Goal: Navigation & Orientation: Find specific page/section

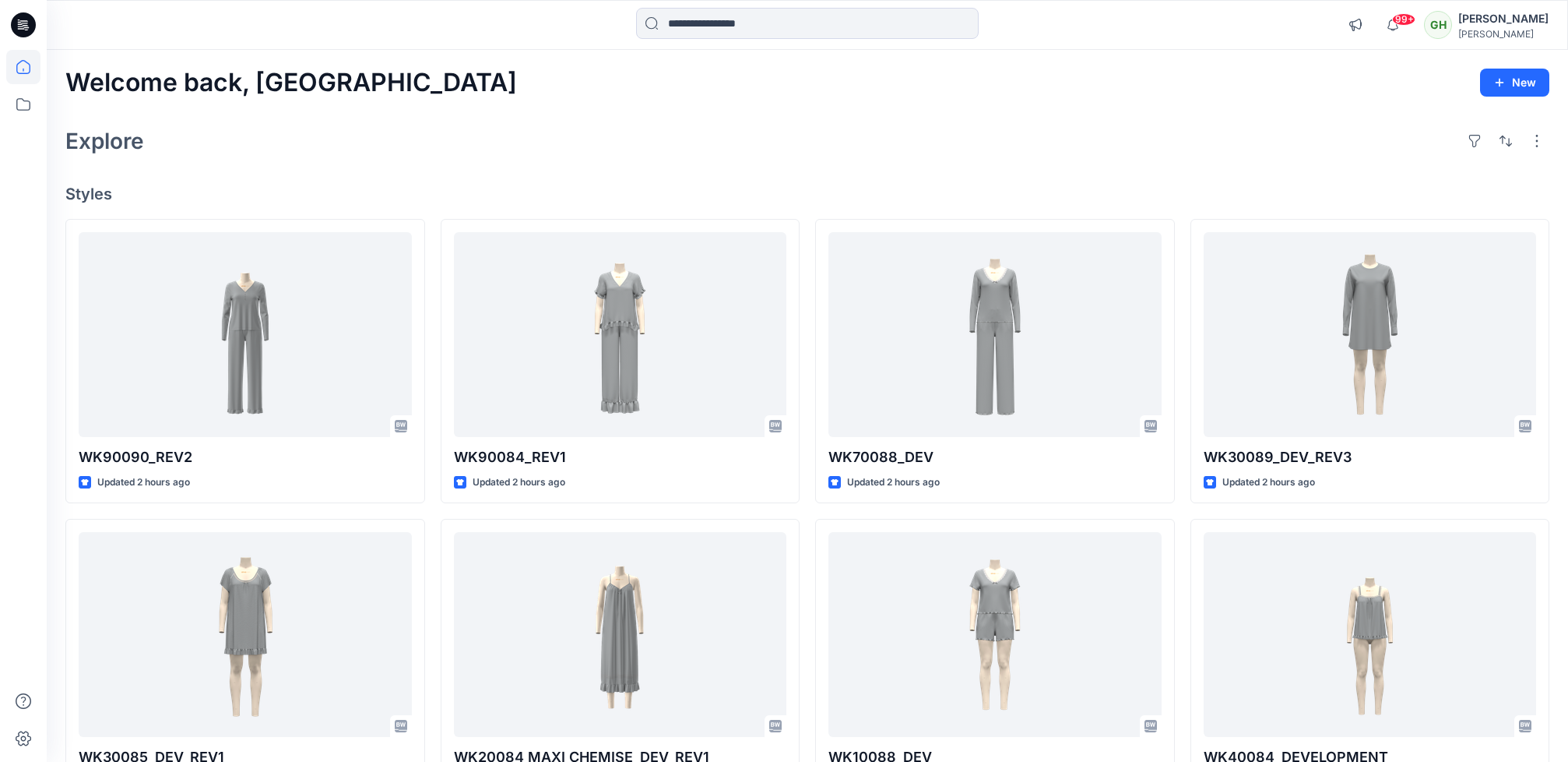
scroll to position [653, 0]
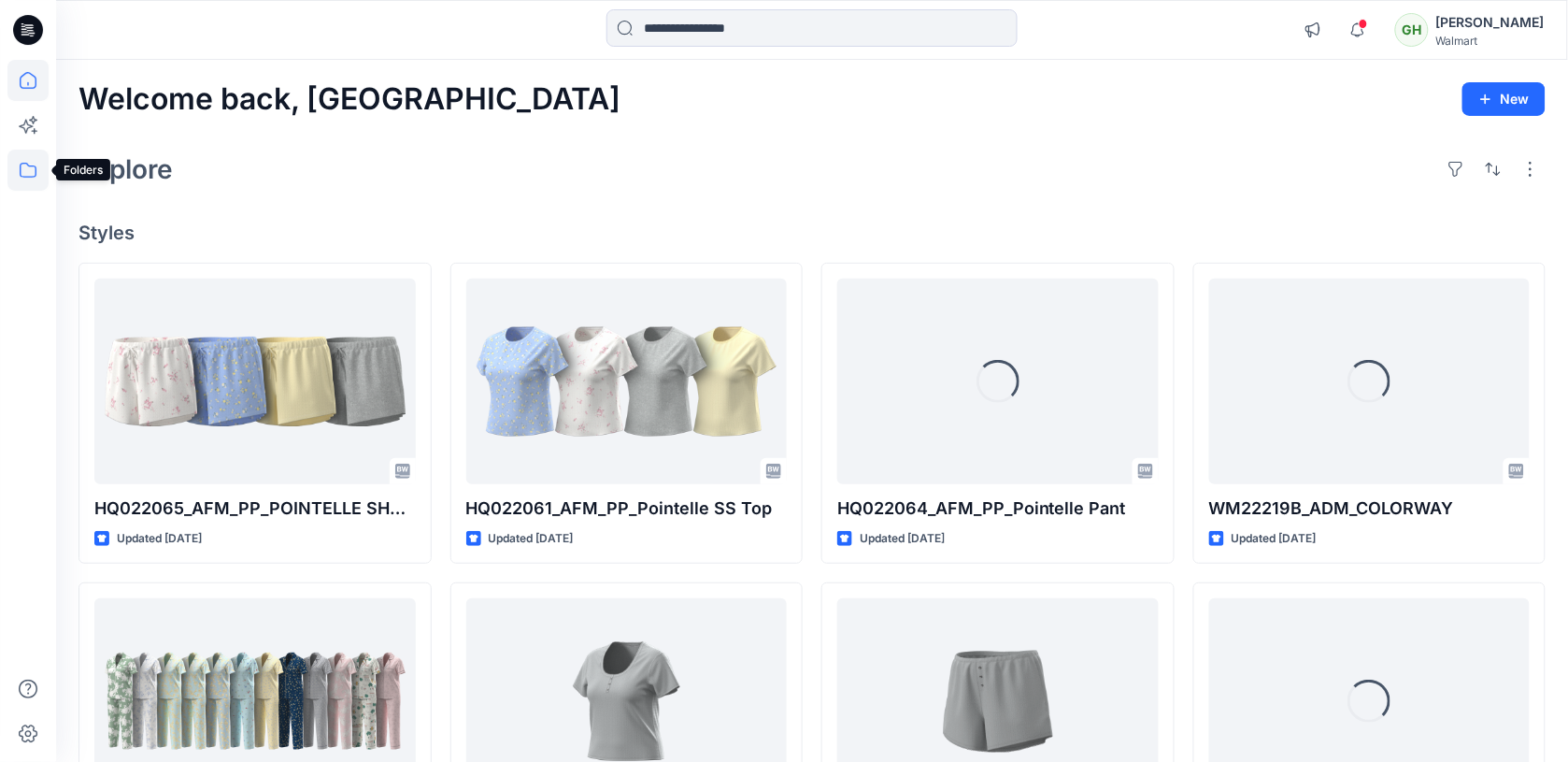
click at [20, 169] on icon at bounding box center [28, 170] width 41 height 41
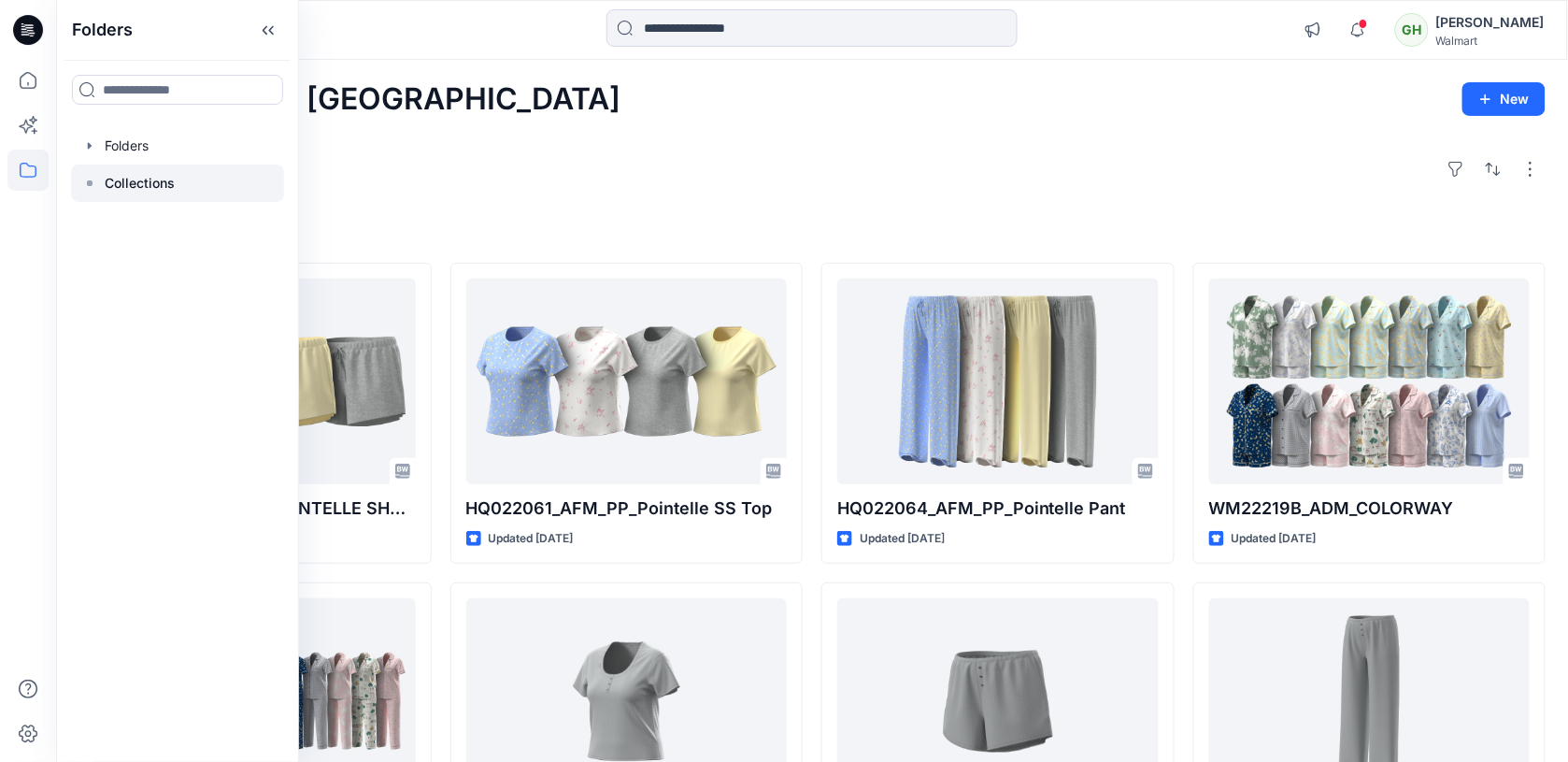
click at [192, 183] on div at bounding box center [177, 183] width 213 height 38
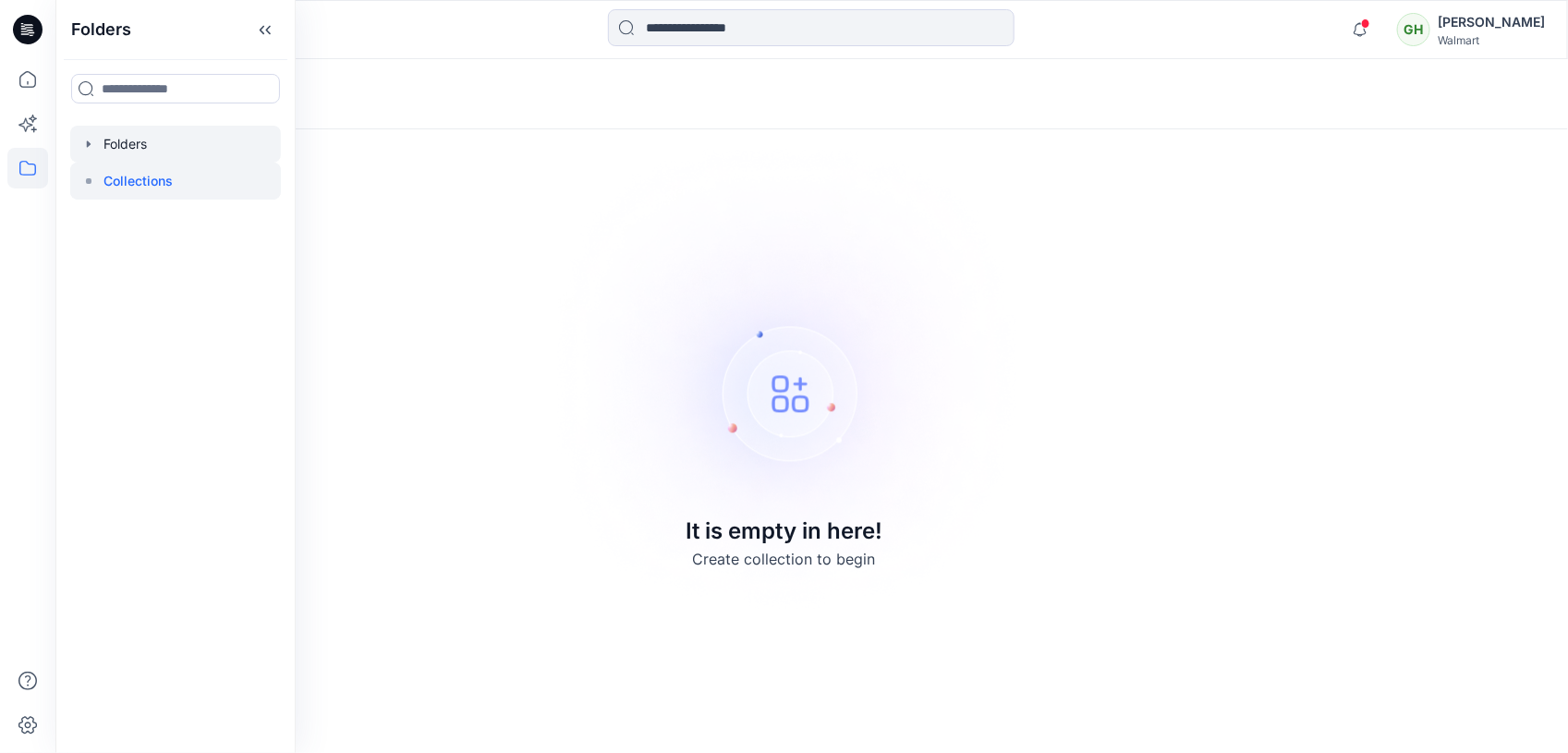
click at [178, 146] on div at bounding box center [175, 144] width 210 height 37
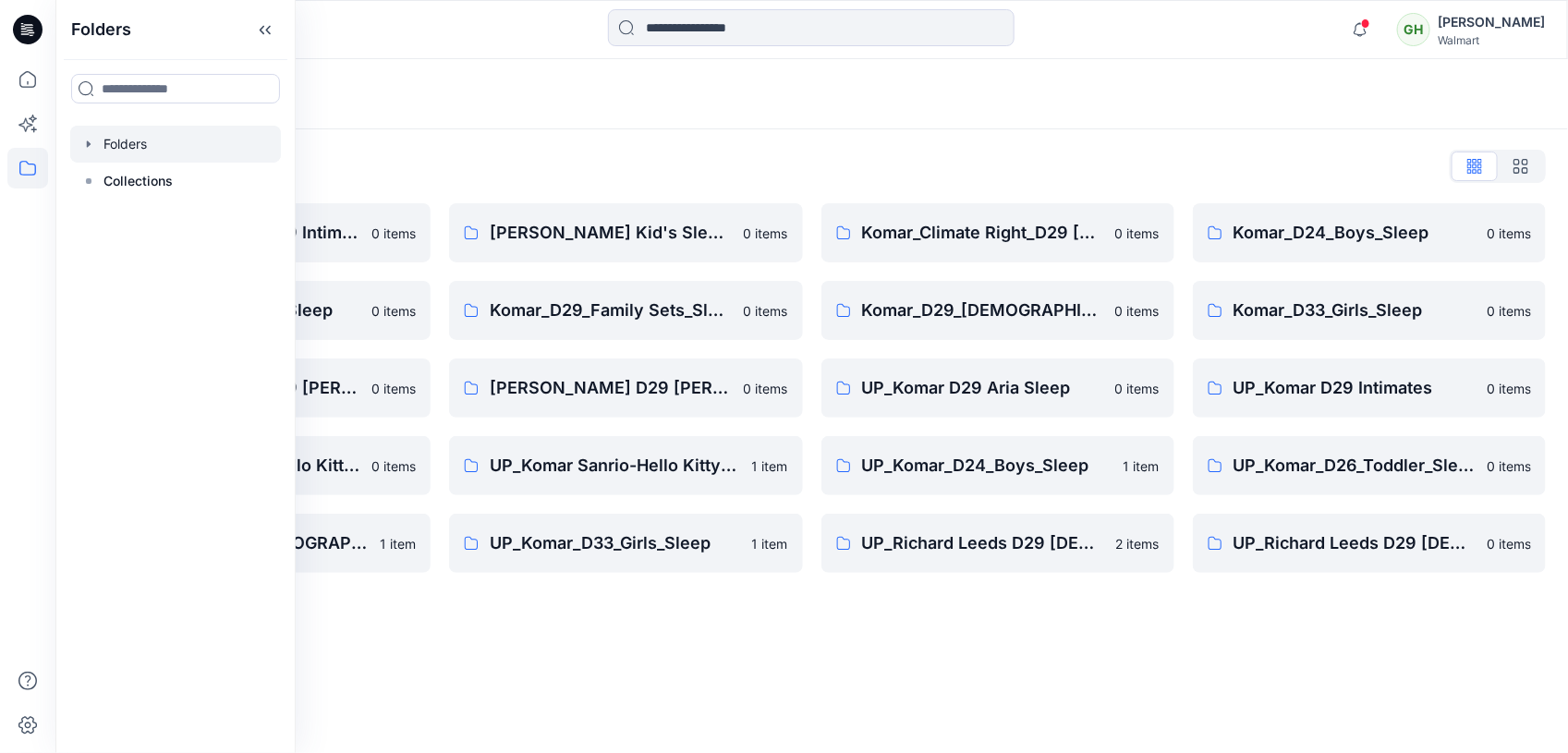
click at [485, 95] on div "Folders" at bounding box center [740, 93] width 1323 height 26
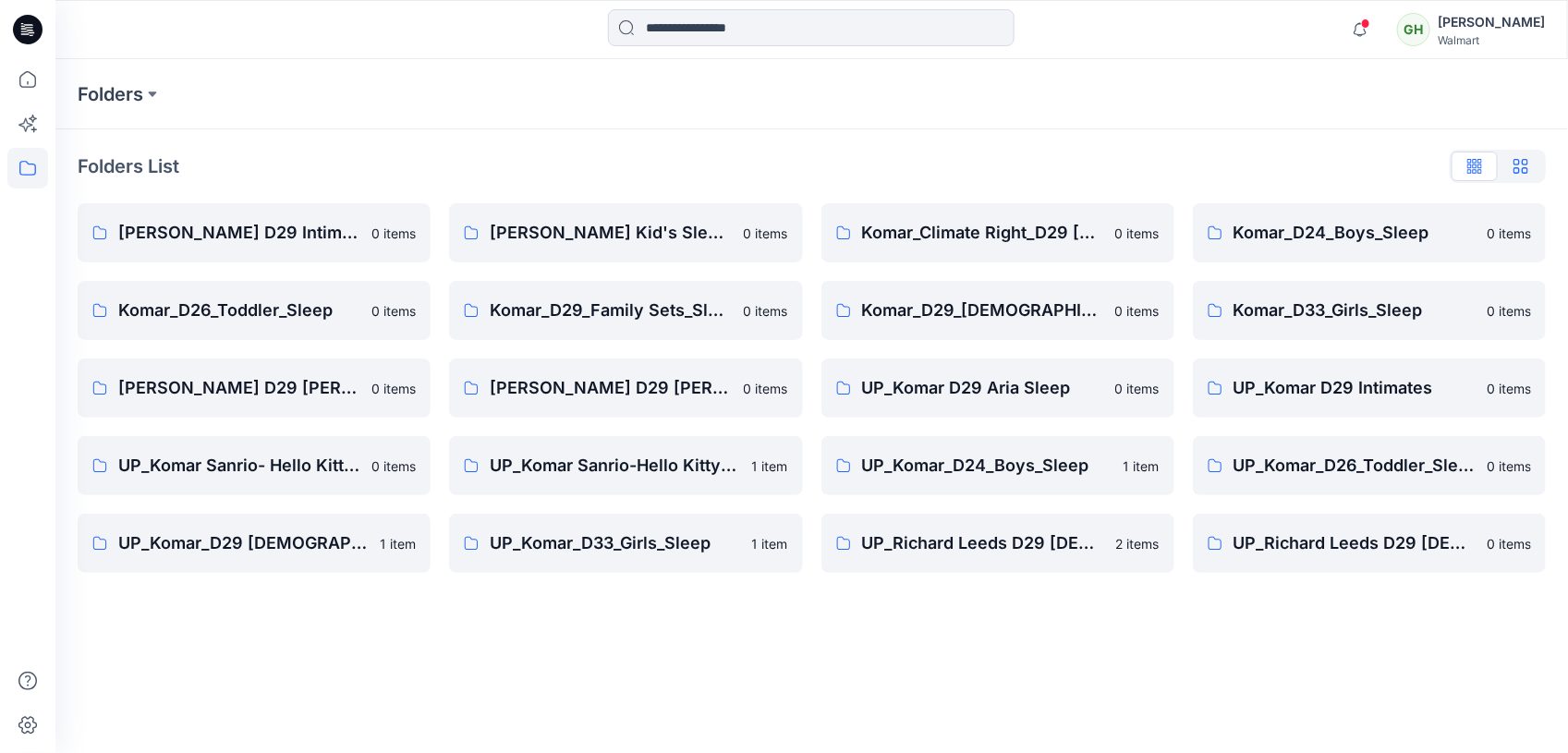
click at [1519, 172] on icon "button" at bounding box center [1520, 167] width 15 height 15
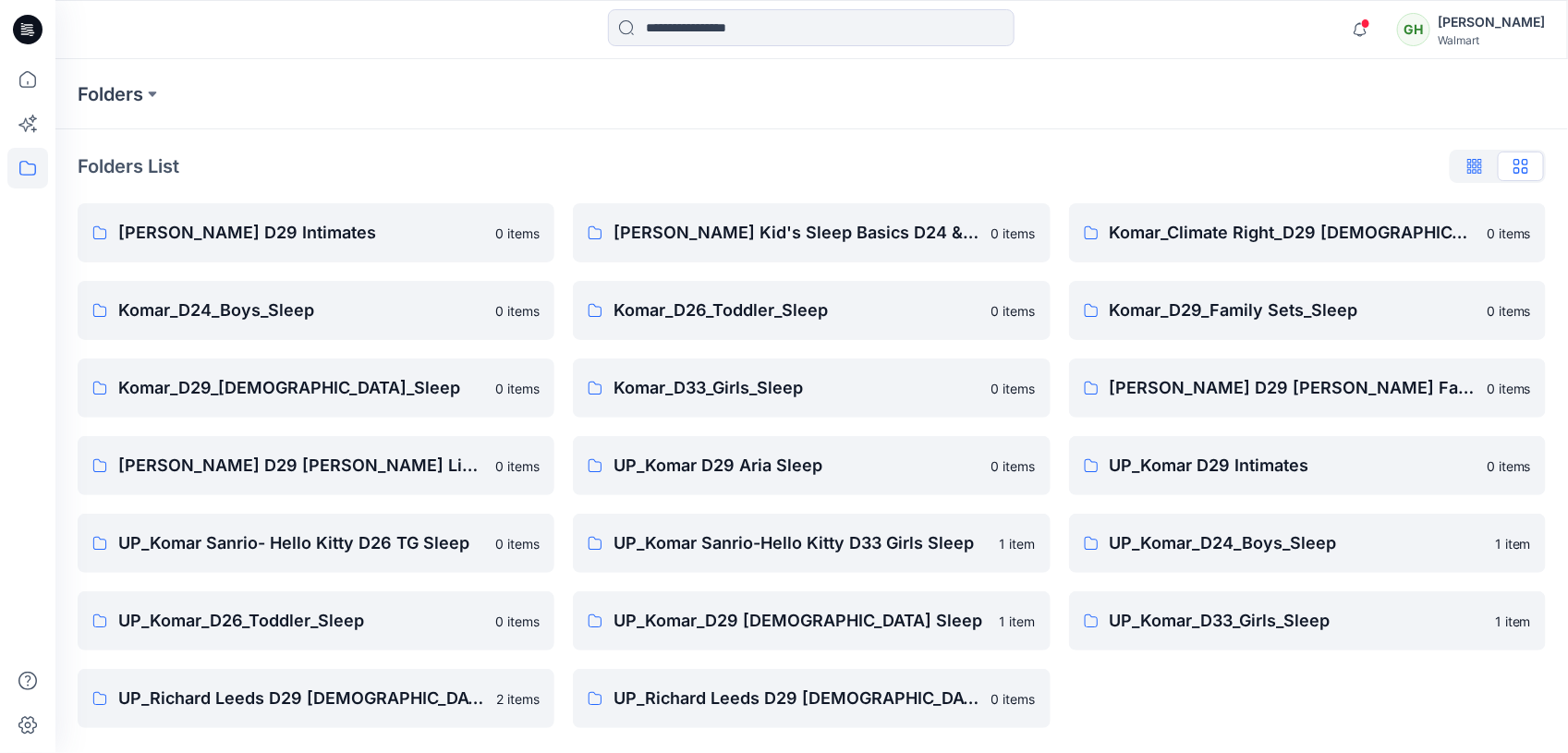
click at [1460, 171] on button "button" at bounding box center [1474, 166] width 47 height 30
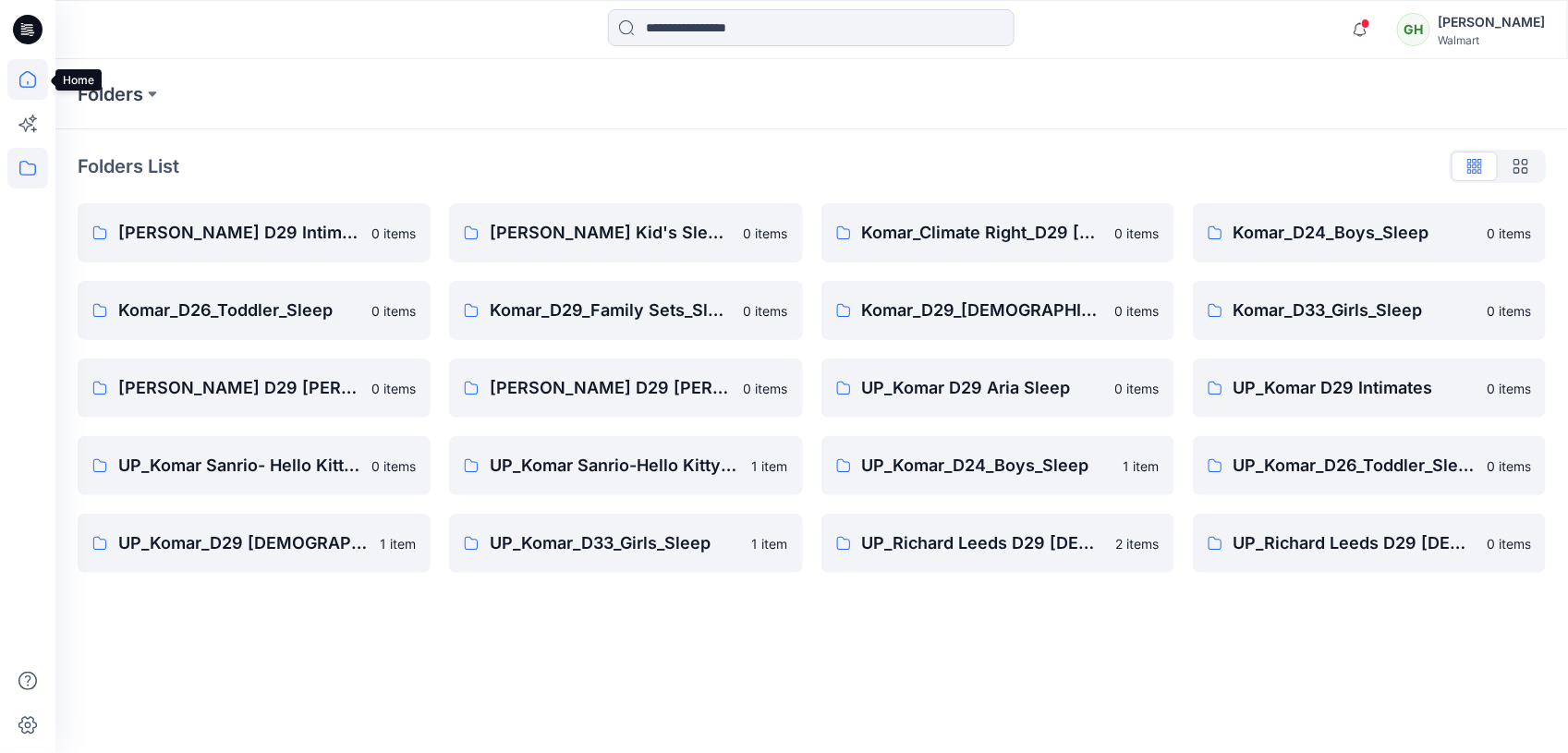
click at [33, 75] on icon at bounding box center [27, 79] width 16 height 16
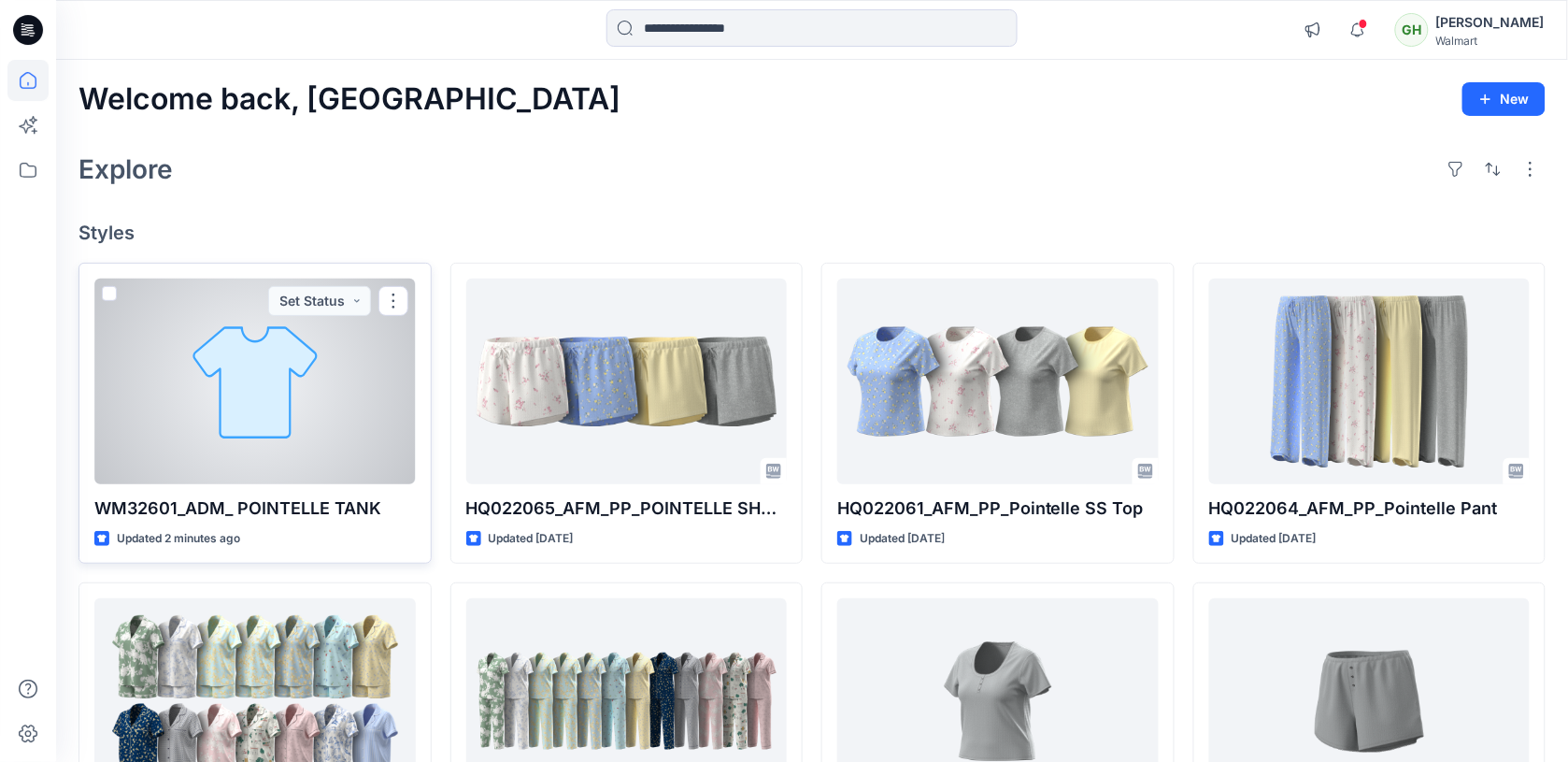
click at [273, 371] on div at bounding box center [255, 381] width 322 height 205
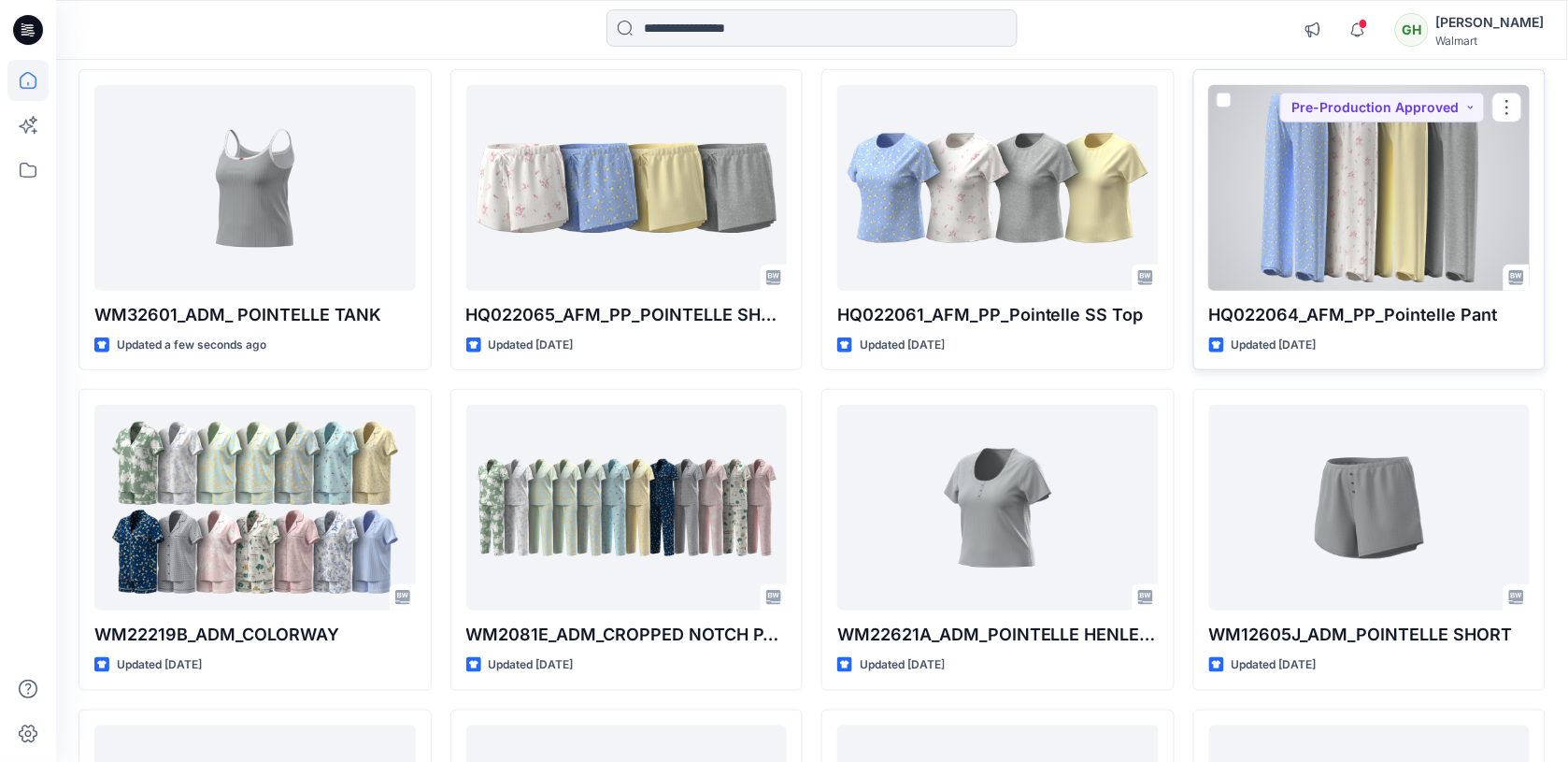
scroll to position [234, 0]
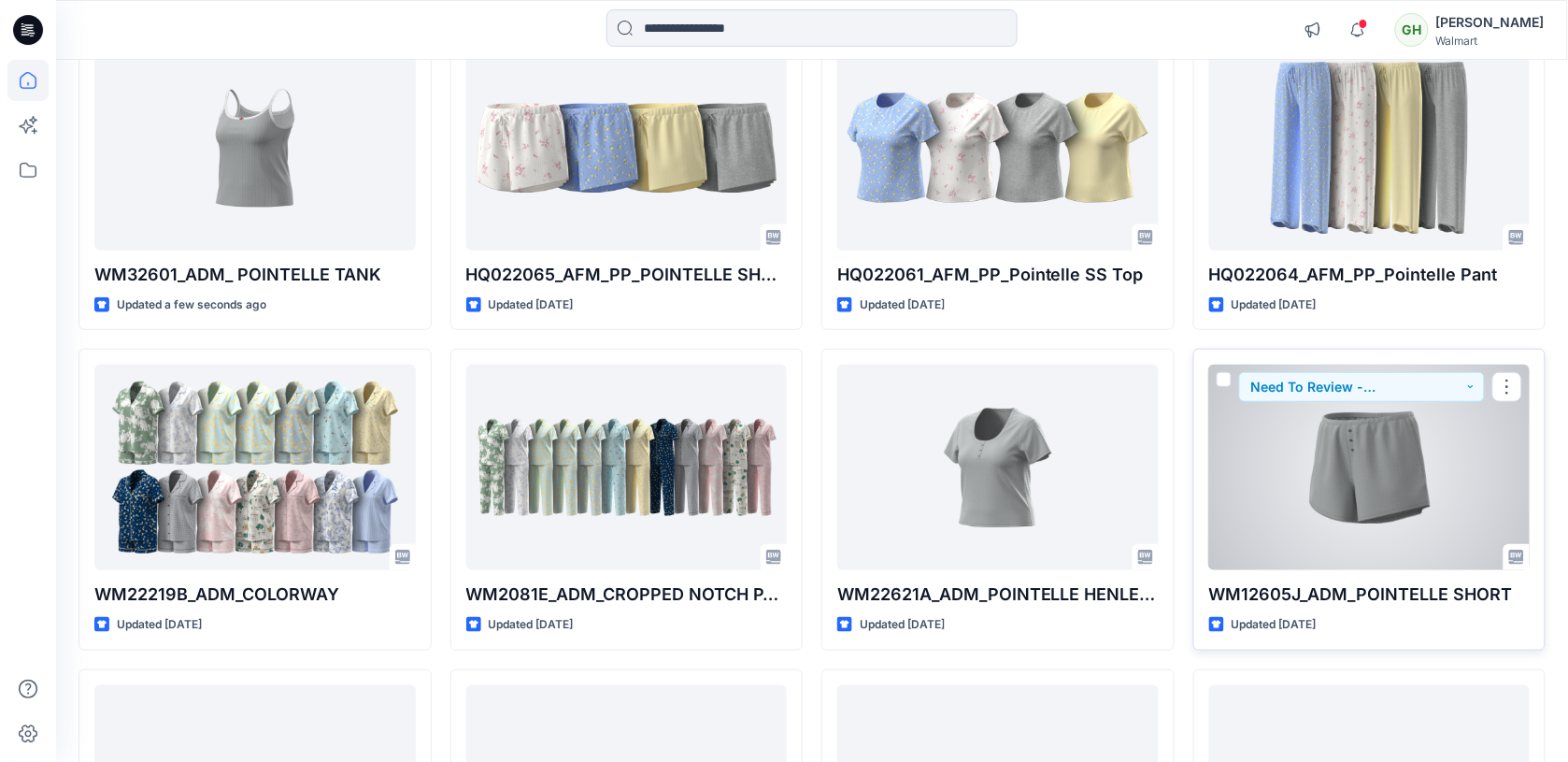
click at [1244, 520] on div at bounding box center [1371, 466] width 322 height 205
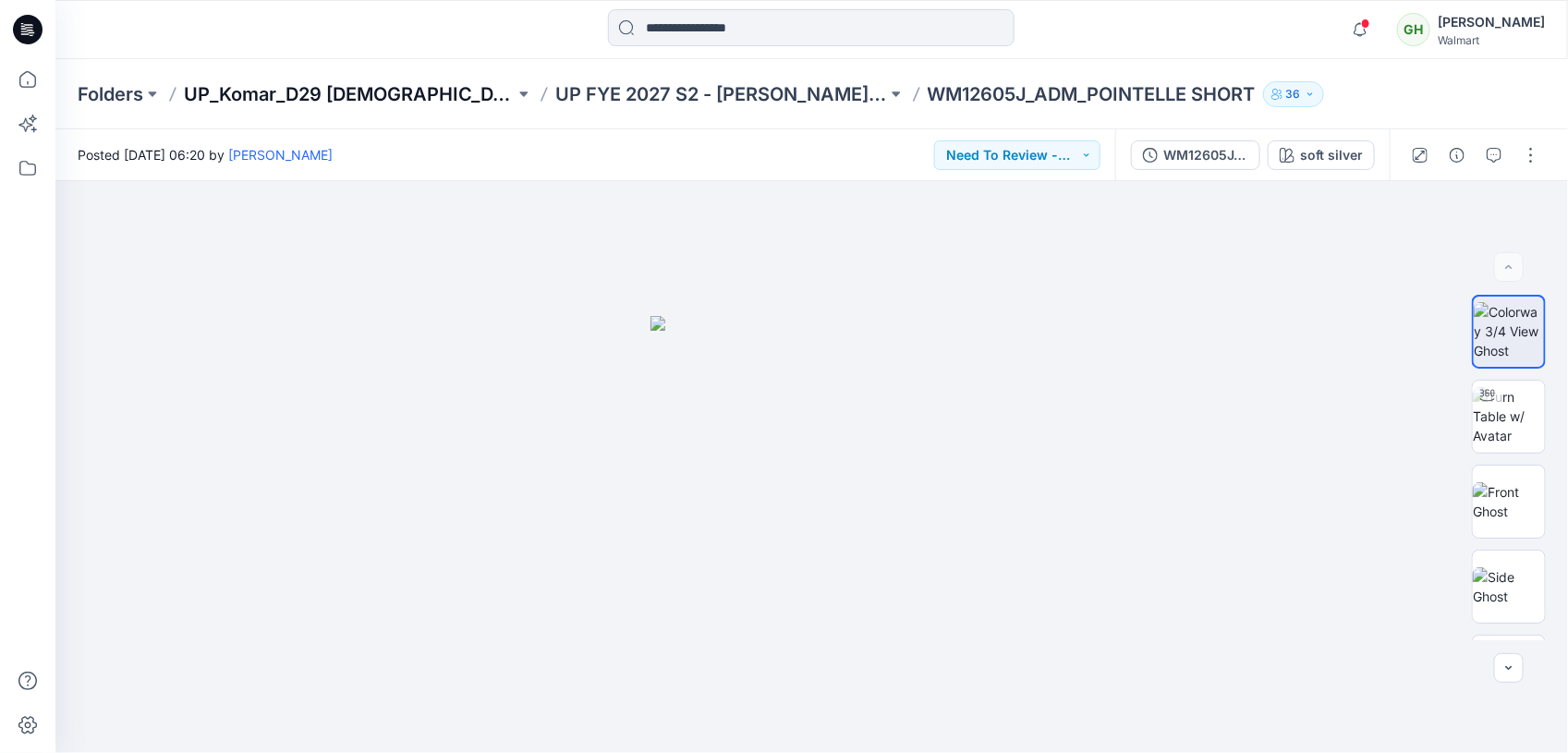
click at [347, 89] on p "UP_Komar_D29 [DEMOGRAPHIC_DATA] Sleep" at bounding box center [348, 93] width 330 height 26
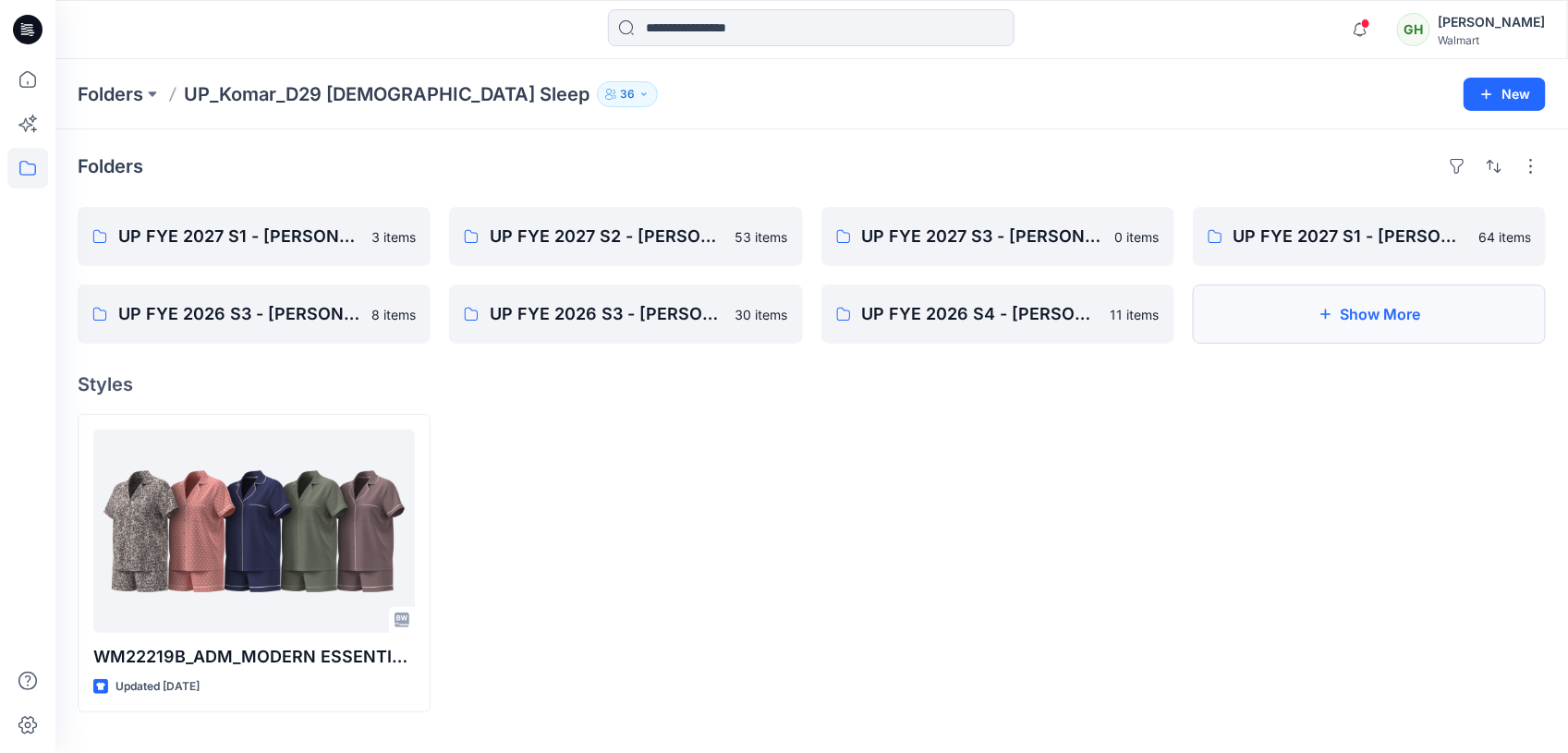
click at [1396, 298] on button "Show More" at bounding box center [1369, 314] width 353 height 59
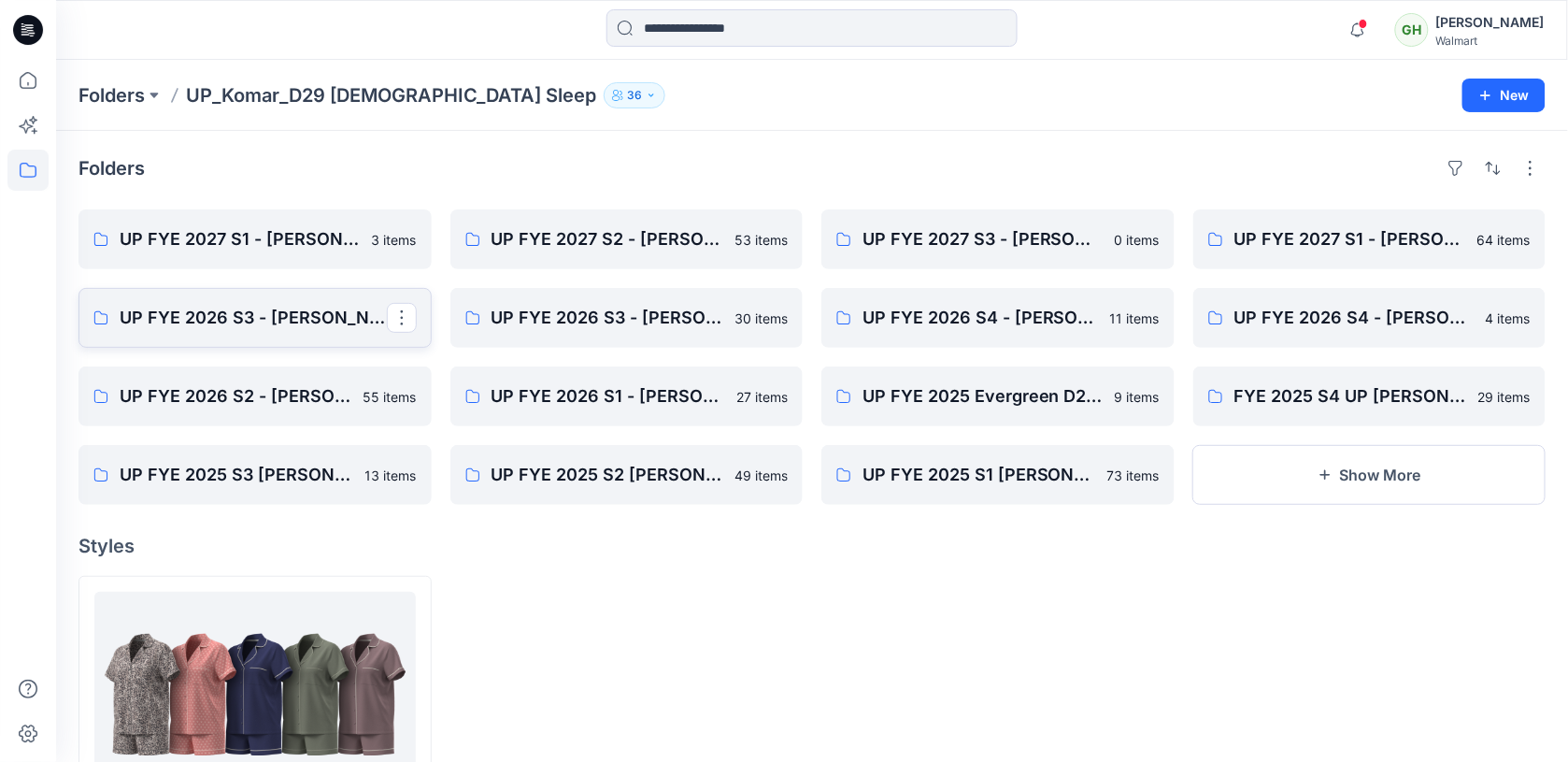
click at [273, 333] on link "UP FYE 2026 S3 - [PERSON_NAME] - Final Approval Board" at bounding box center [255, 318] width 353 height 60
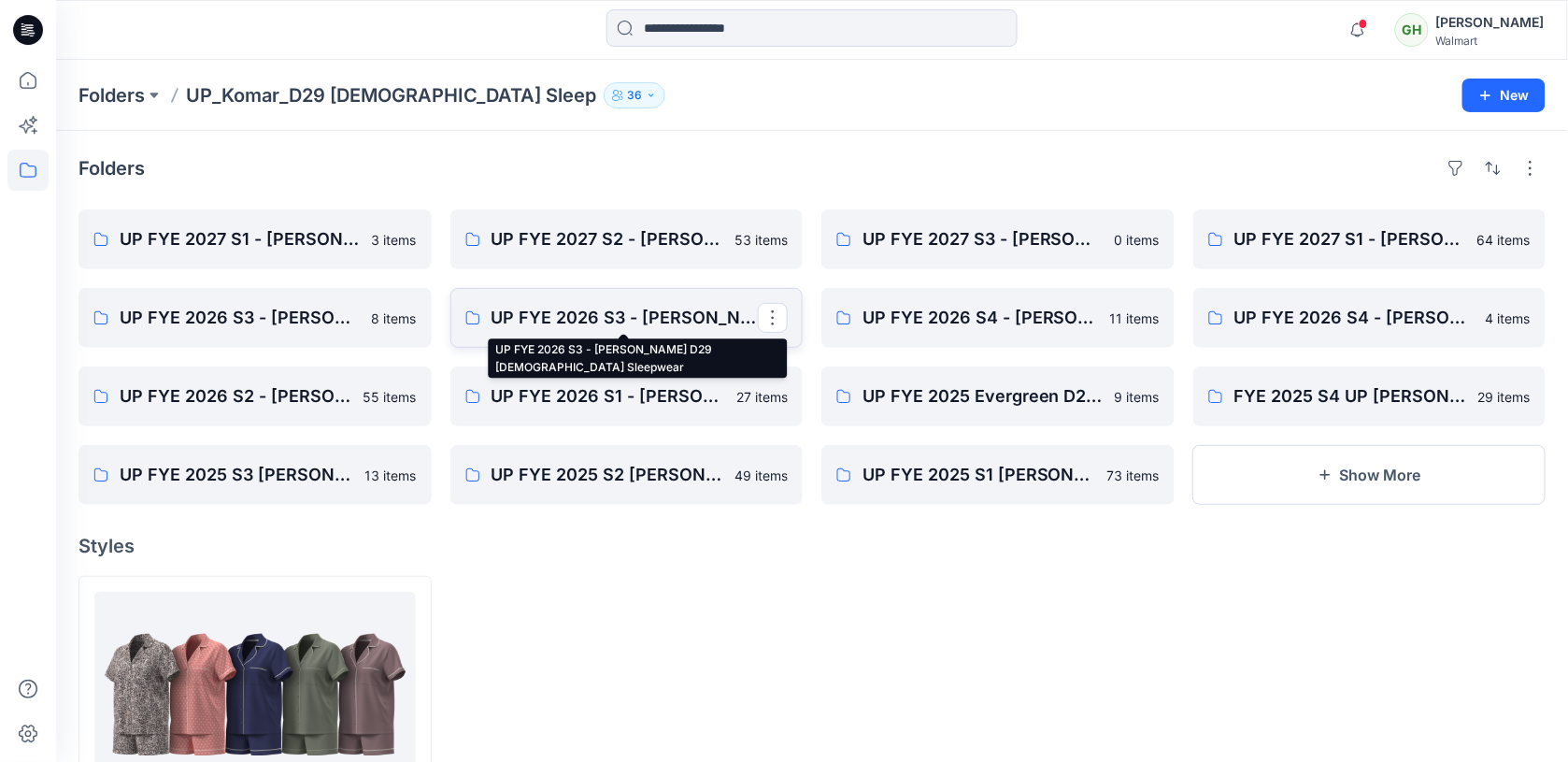
click at [678, 323] on p "UP FYE 2026 S3 - [PERSON_NAME] D29 [DEMOGRAPHIC_DATA] Sleepwear" at bounding box center [625, 317] width 268 height 26
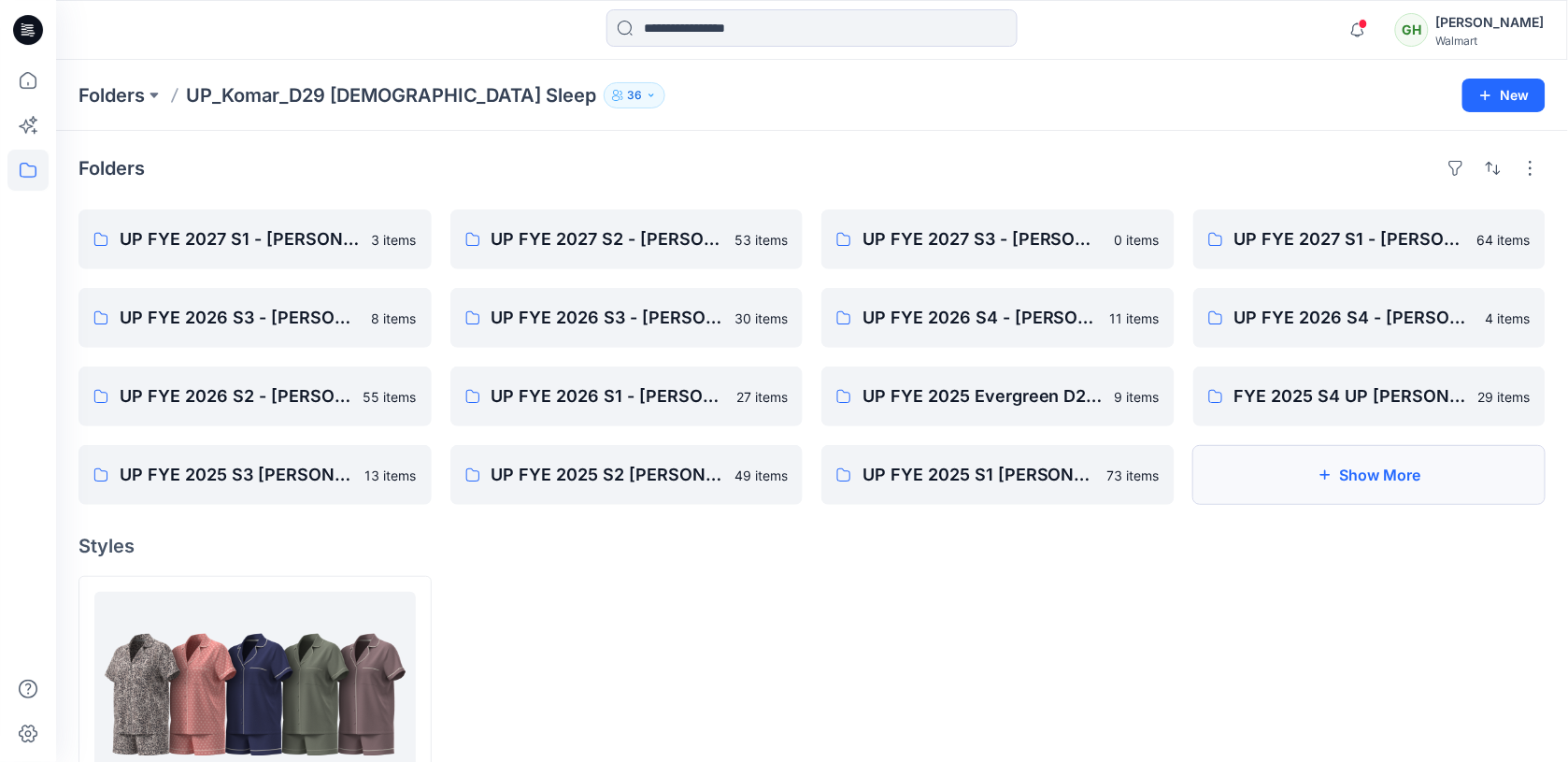
click at [1365, 462] on button "Show More" at bounding box center [1370, 475] width 353 height 60
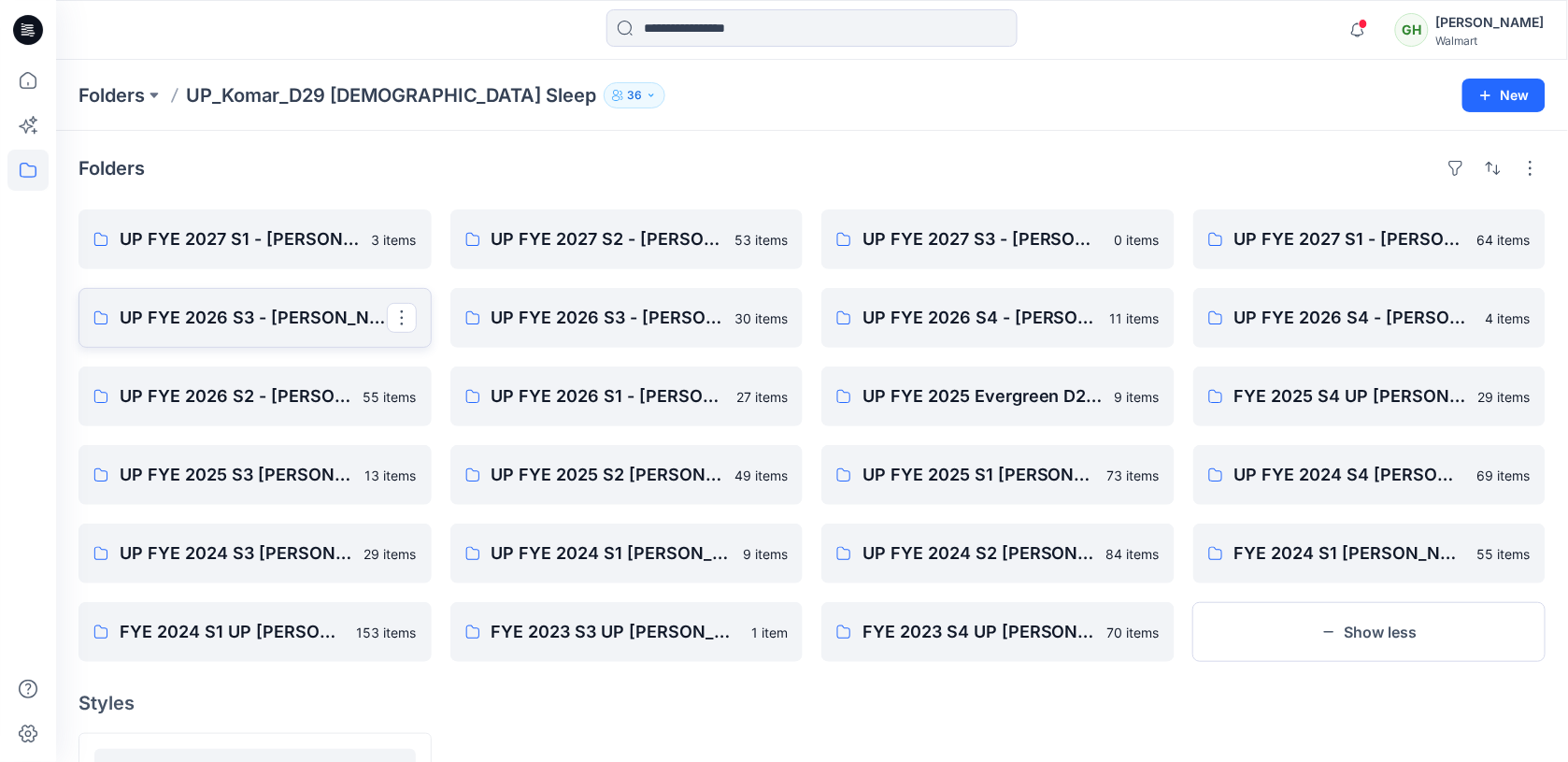
click at [202, 329] on p "UP FYE 2026 S3 - [PERSON_NAME] - Final Approval Board" at bounding box center [253, 317] width 268 height 26
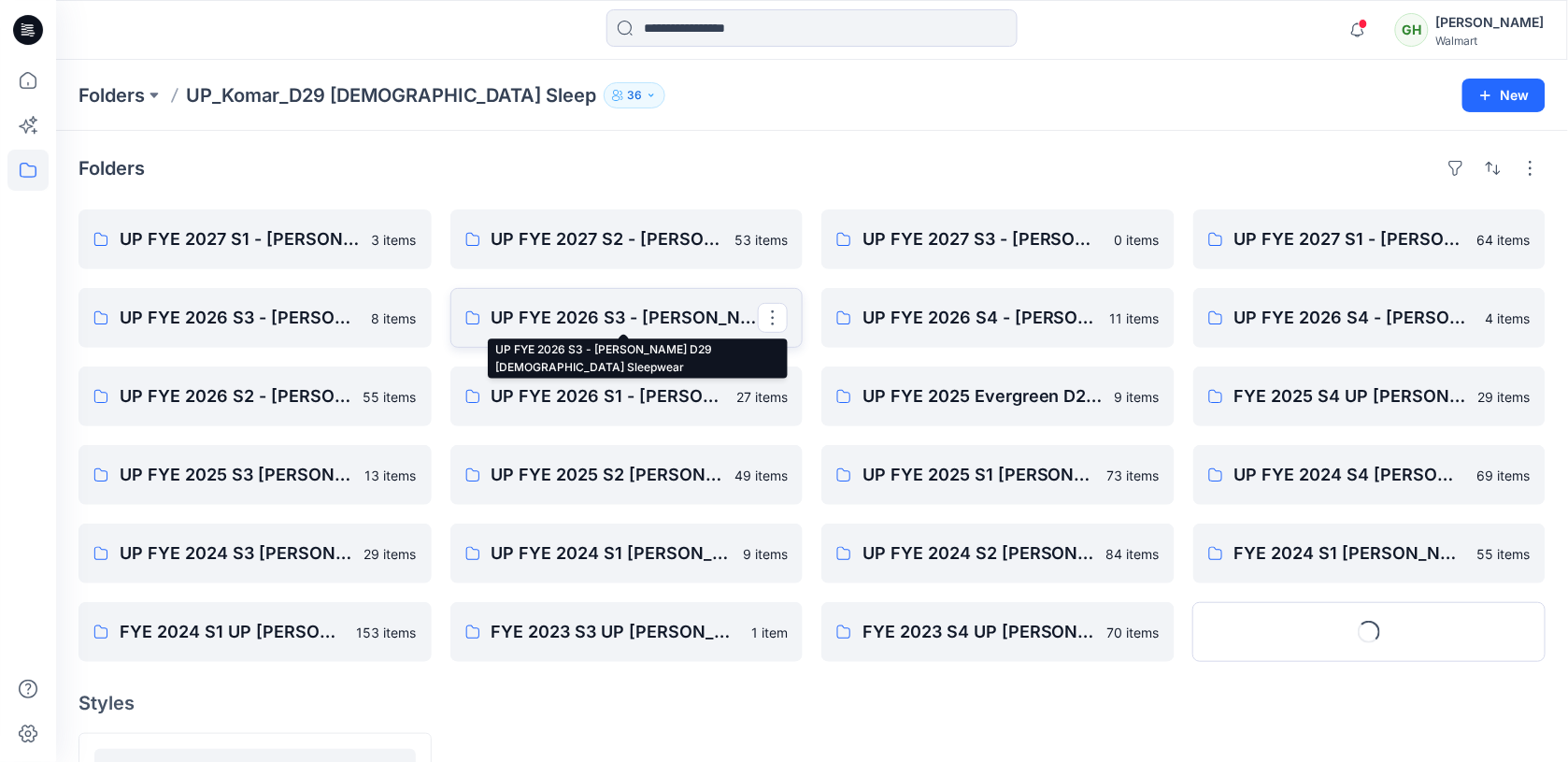
click at [538, 329] on p "UP FYE 2026 S3 - [PERSON_NAME] D29 [DEMOGRAPHIC_DATA] Sleepwear" at bounding box center [625, 317] width 268 height 26
click at [642, 310] on p "UP FYE 2026 S3 - [PERSON_NAME] D29 [DEMOGRAPHIC_DATA] Sleepwear" at bounding box center [625, 317] width 268 height 26
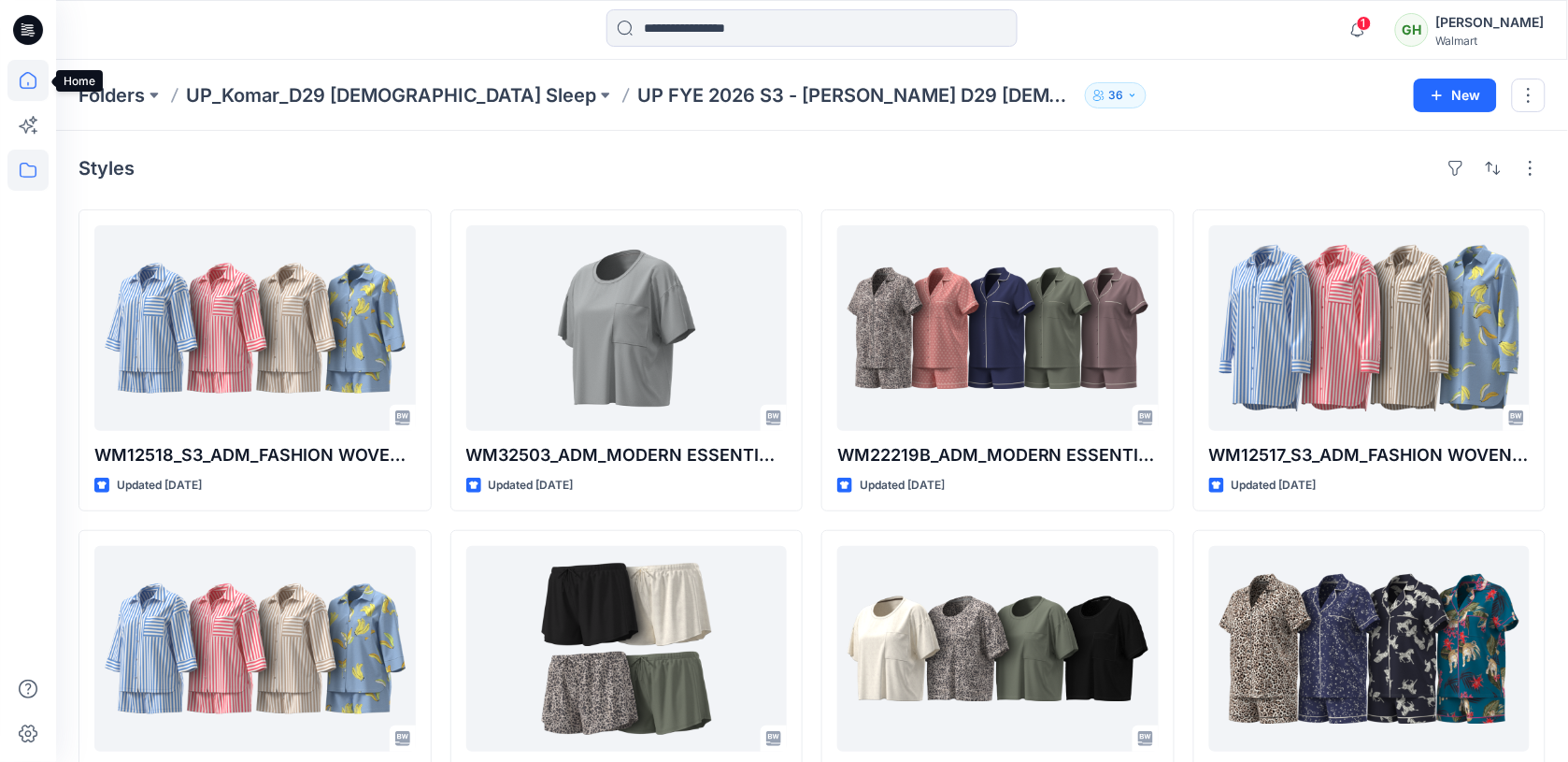
click at [24, 85] on icon at bounding box center [28, 80] width 41 height 41
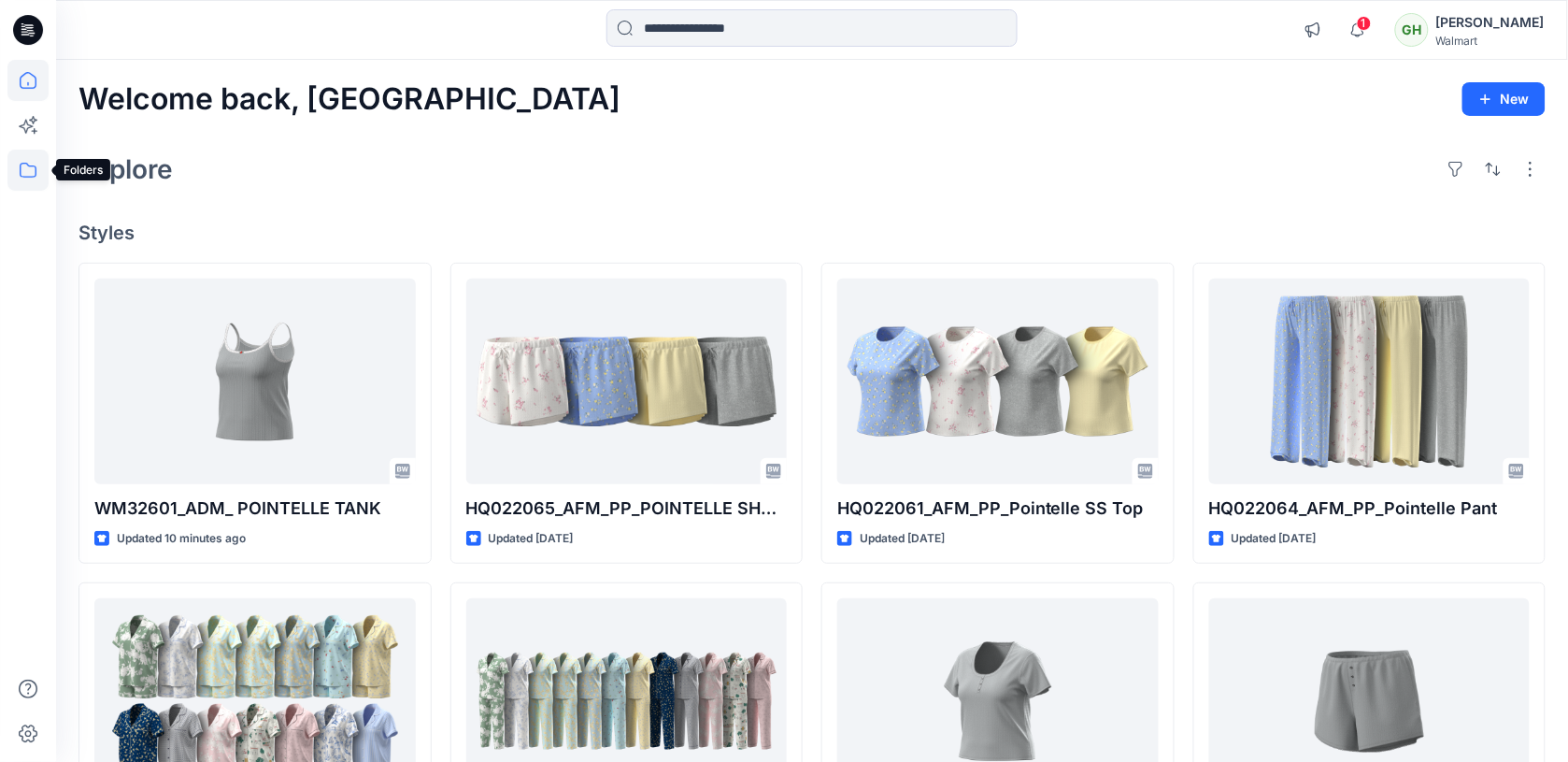
click at [28, 162] on icon at bounding box center [28, 170] width 41 height 41
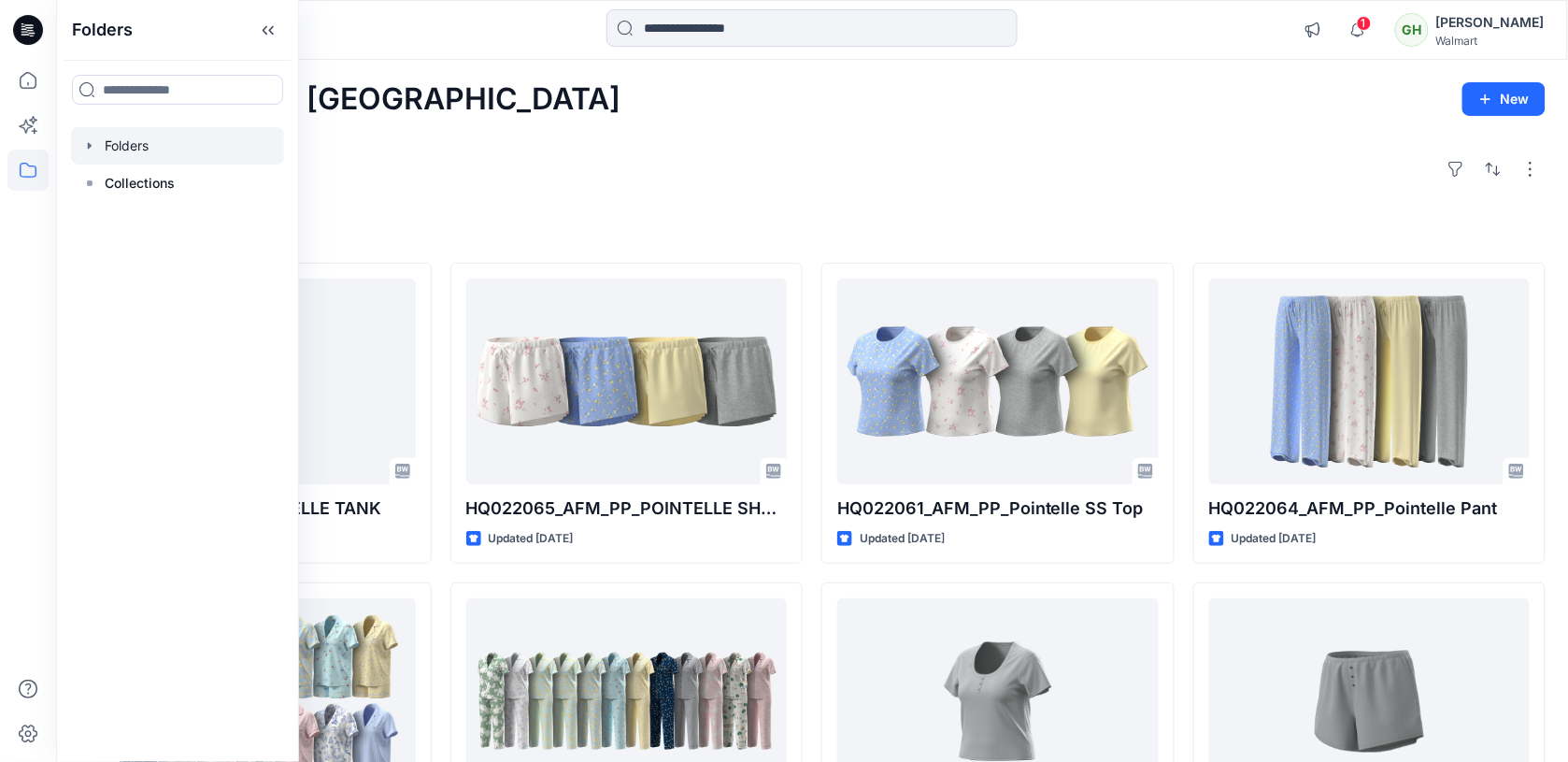
click at [179, 136] on div at bounding box center [177, 145] width 213 height 38
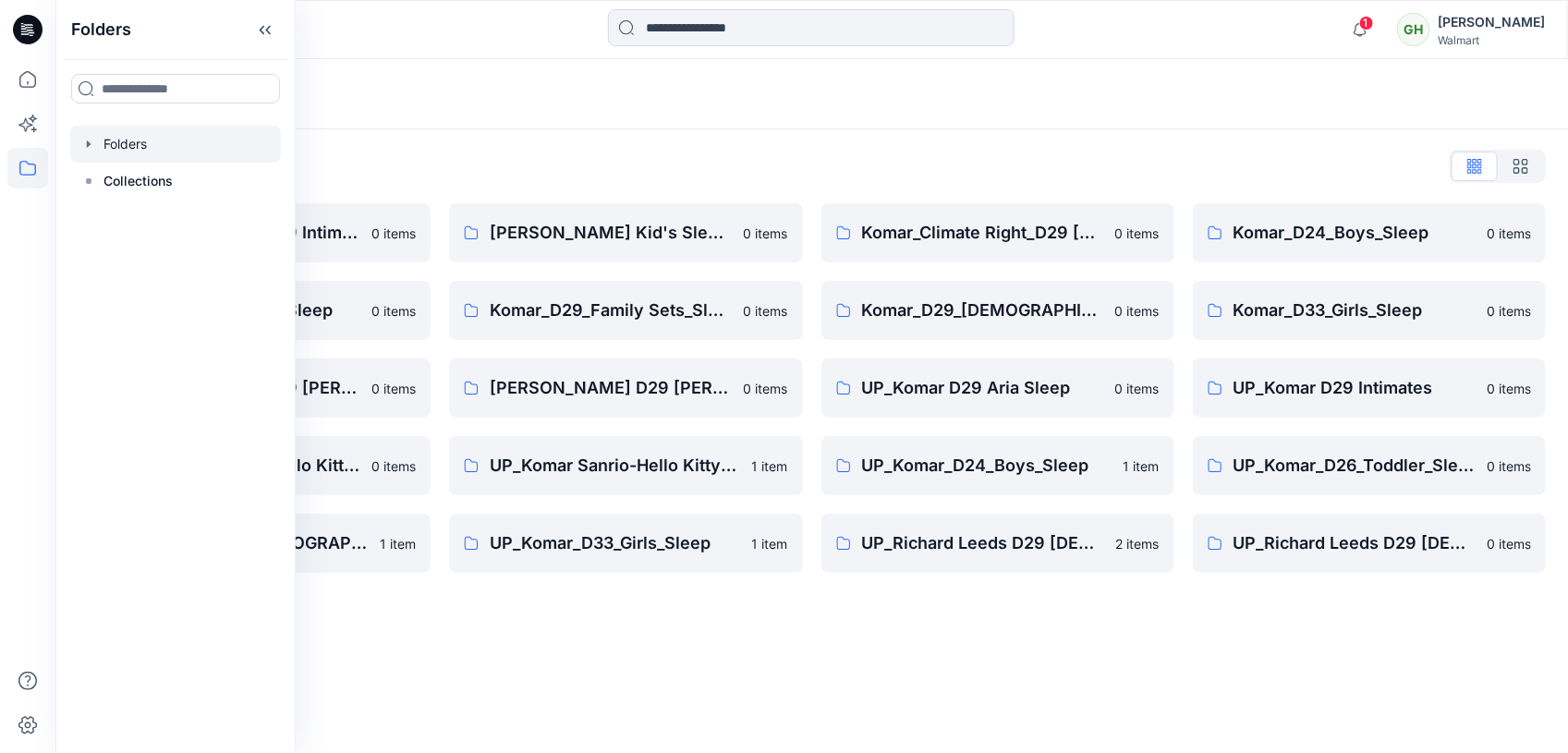
click at [513, 131] on div "Folders List [PERSON_NAME] D29 Intimates 0 items Komar_D26_Toddler_Sleep 0 item…" at bounding box center [811, 362] width 1512 height 466
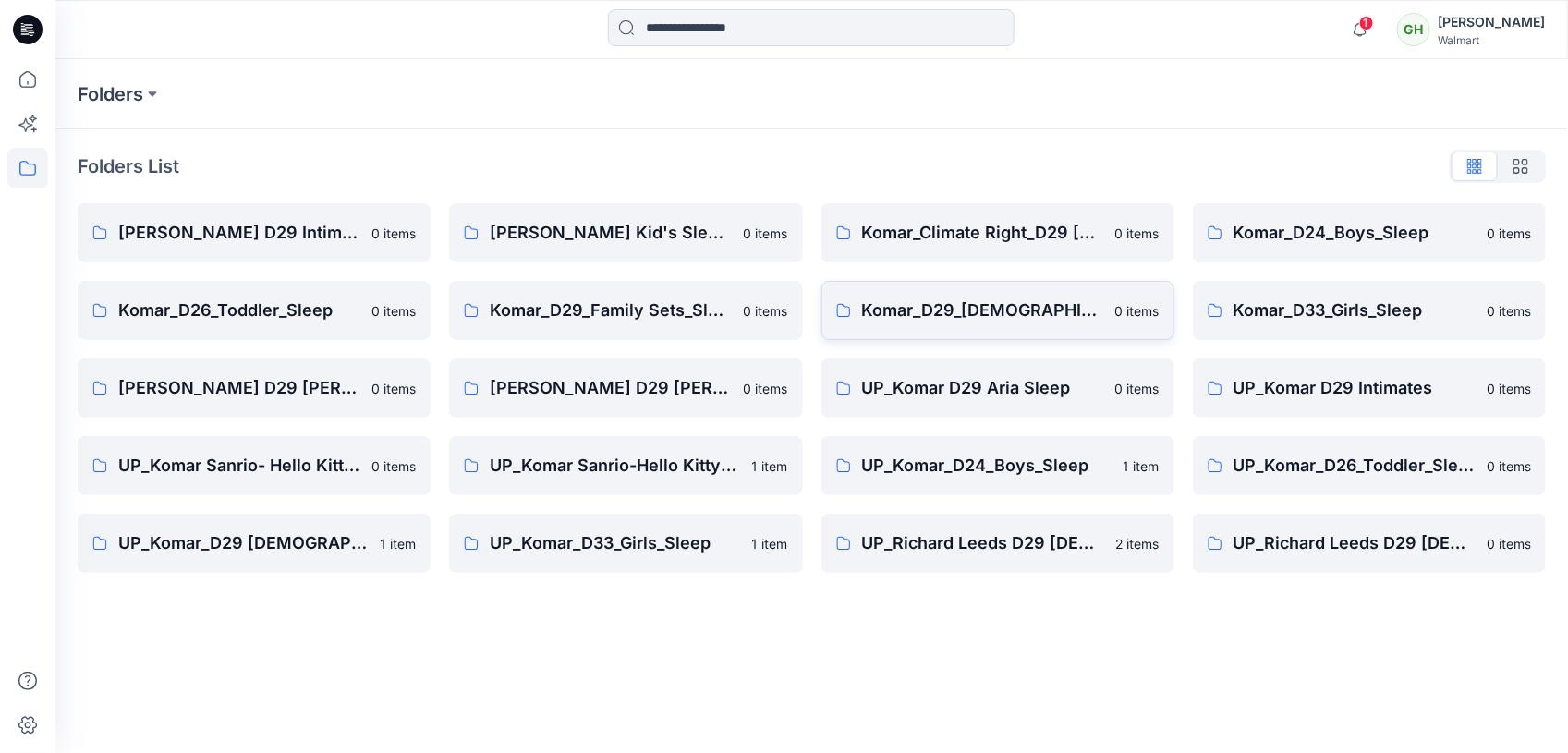
click at [1041, 324] on link "Komar_D29_[DEMOGRAPHIC_DATA]_Sleep 0 items" at bounding box center [998, 310] width 353 height 59
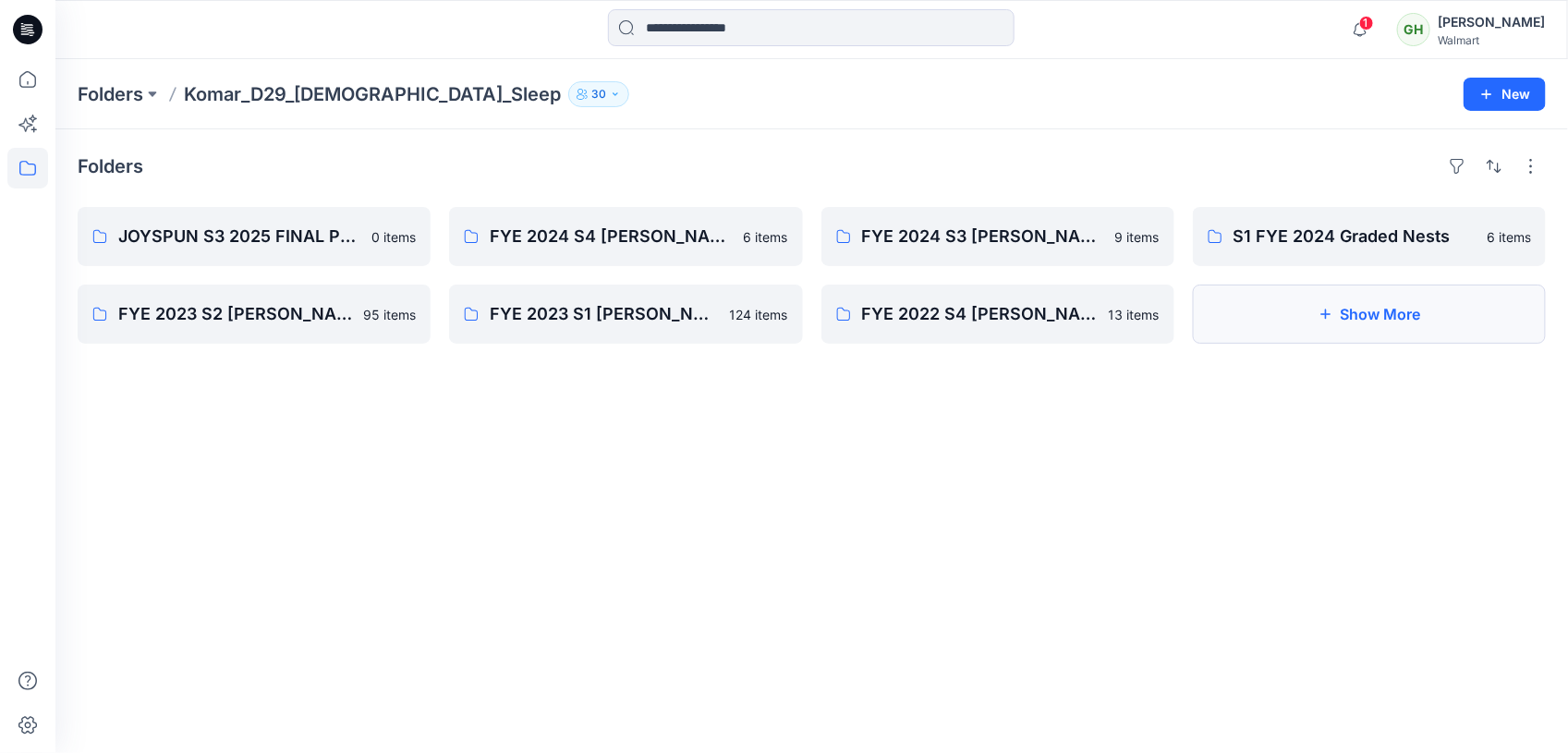
click at [1368, 314] on button "Show More" at bounding box center [1369, 314] width 353 height 59
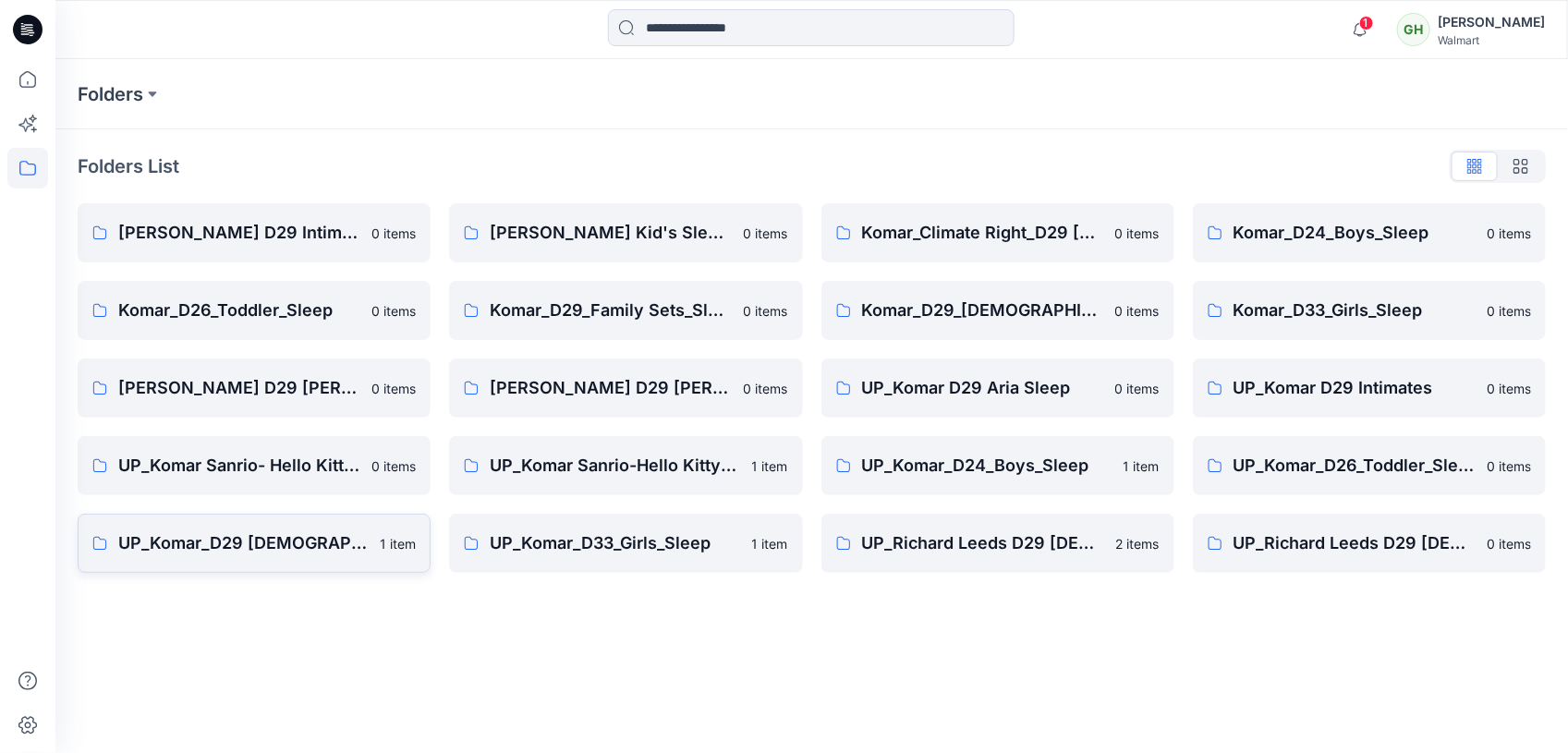
click at [303, 541] on p "UP_Komar_D29 [DEMOGRAPHIC_DATA] Sleep" at bounding box center [243, 543] width 250 height 26
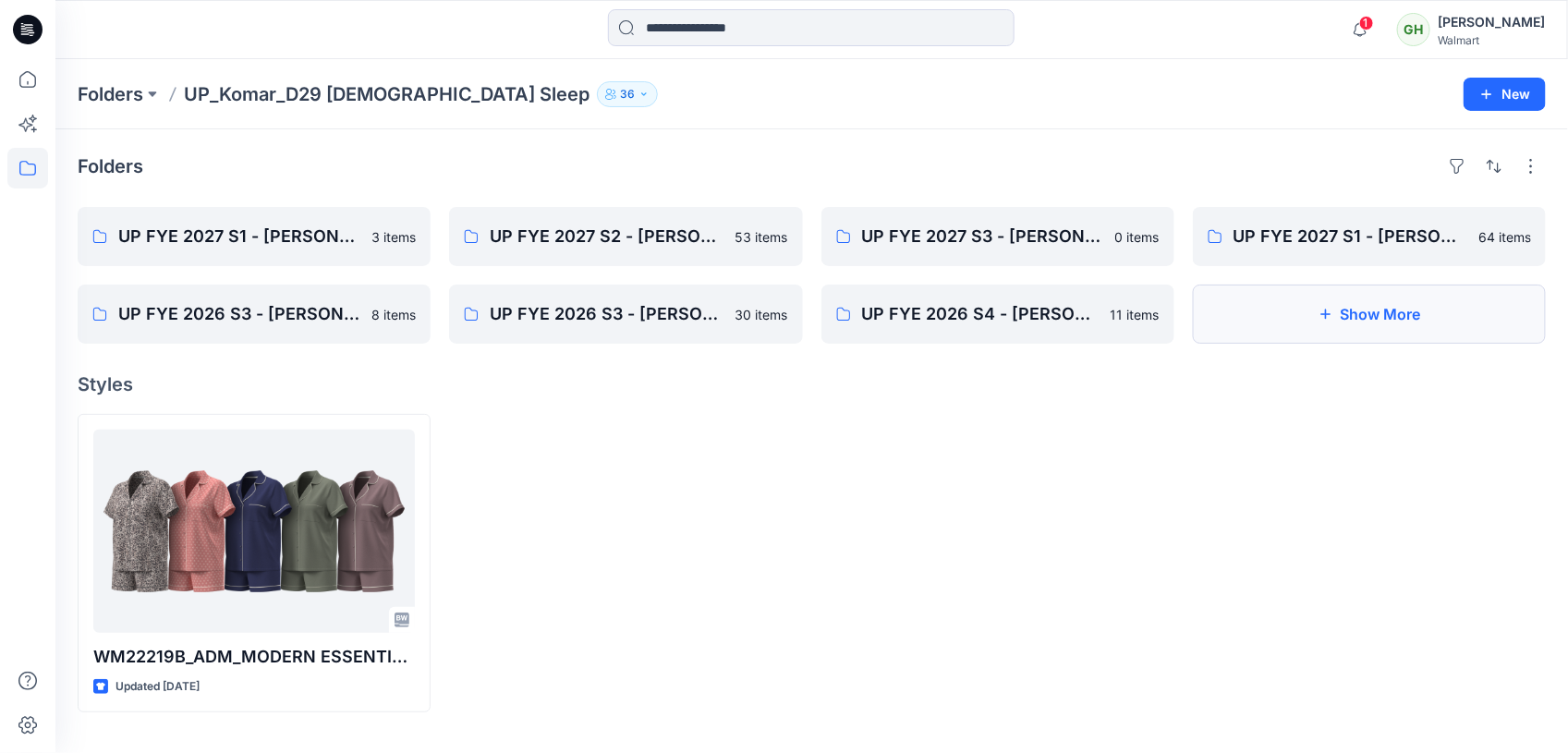
click at [1390, 305] on button "Show More" at bounding box center [1369, 314] width 353 height 59
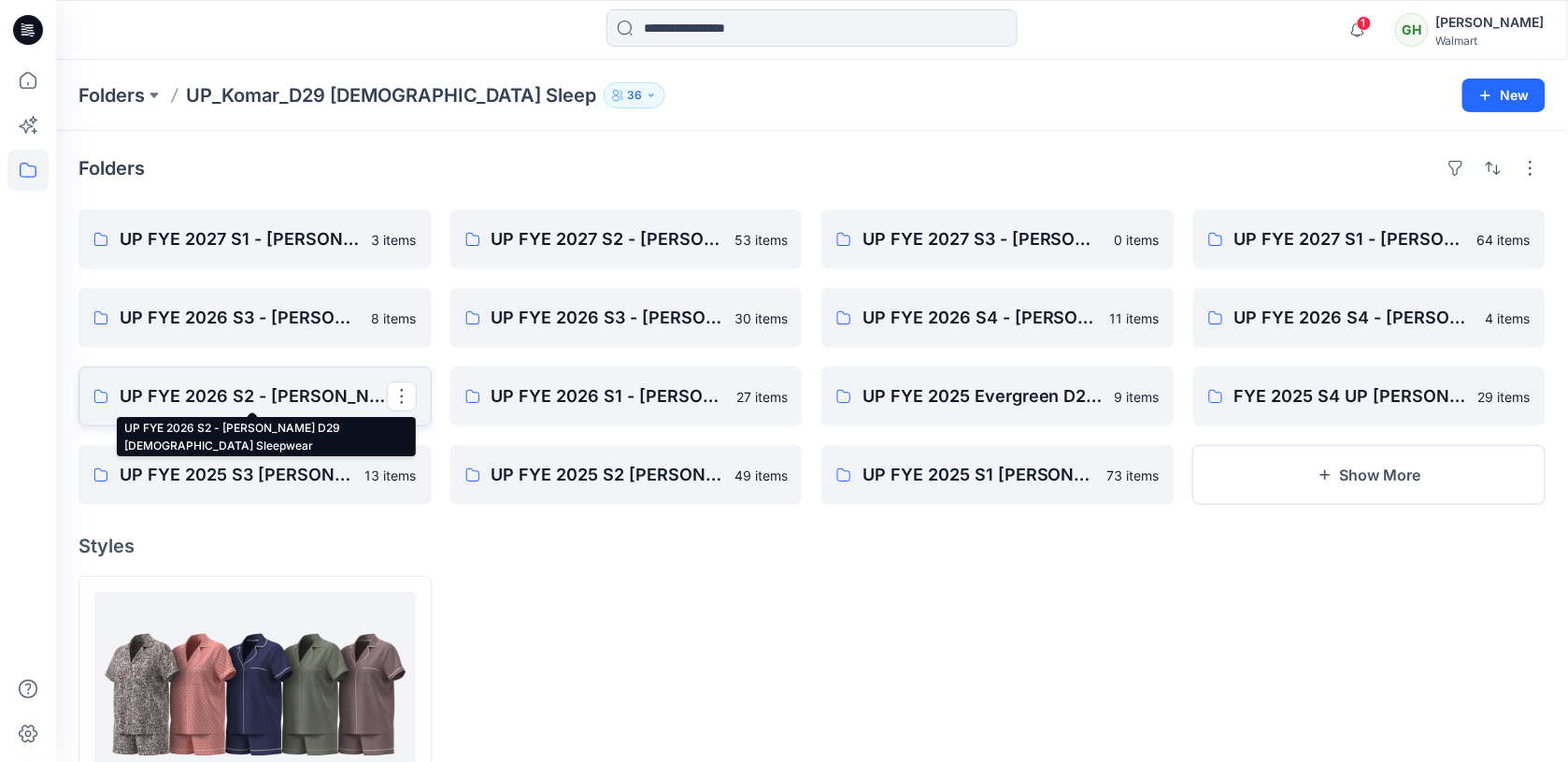
click at [257, 399] on p "UP FYE 2026 S2 - [PERSON_NAME] D29 [DEMOGRAPHIC_DATA] Sleepwear" at bounding box center [253, 396] width 268 height 26
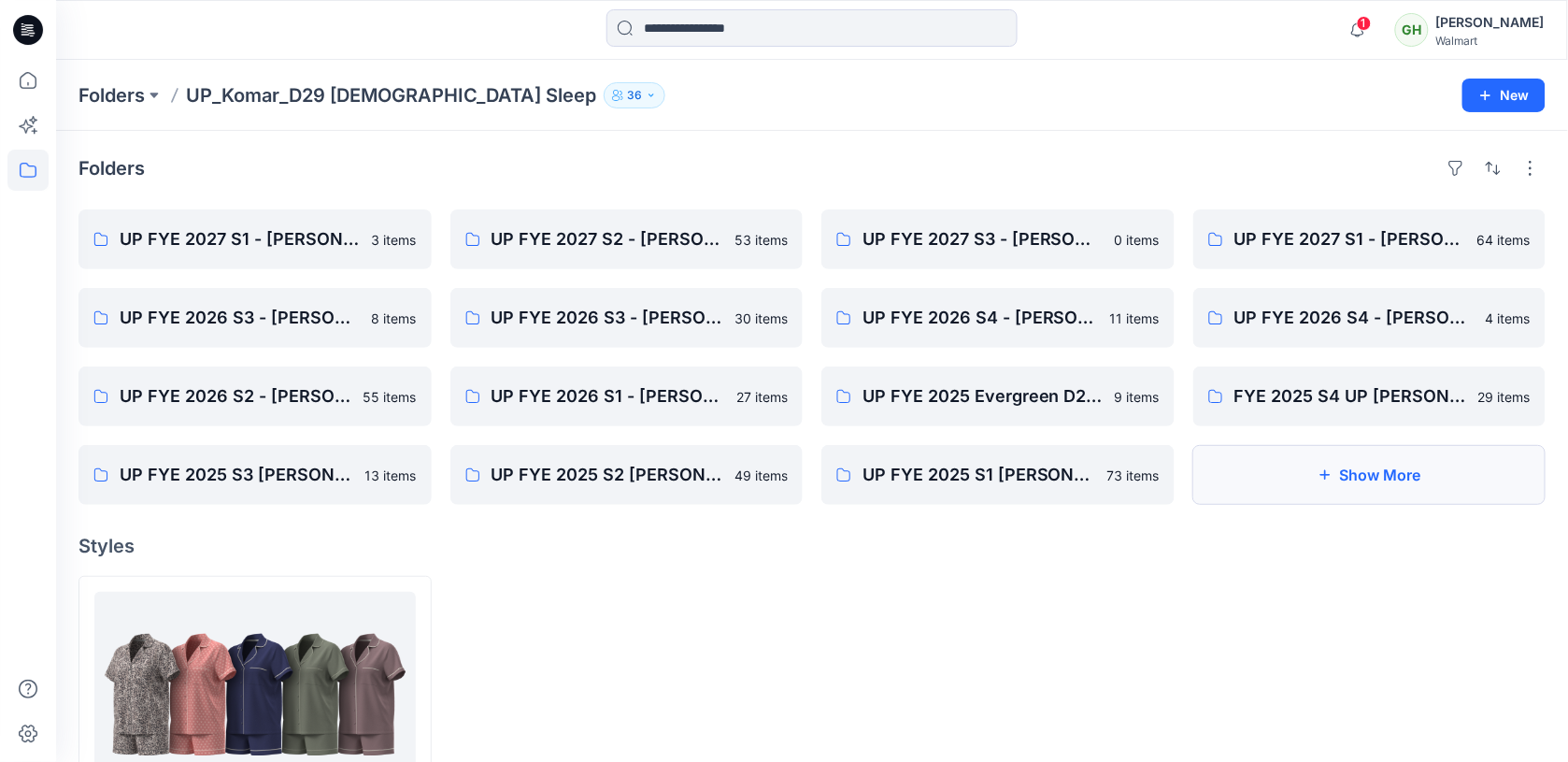
click at [1373, 468] on button "Show More" at bounding box center [1370, 475] width 353 height 60
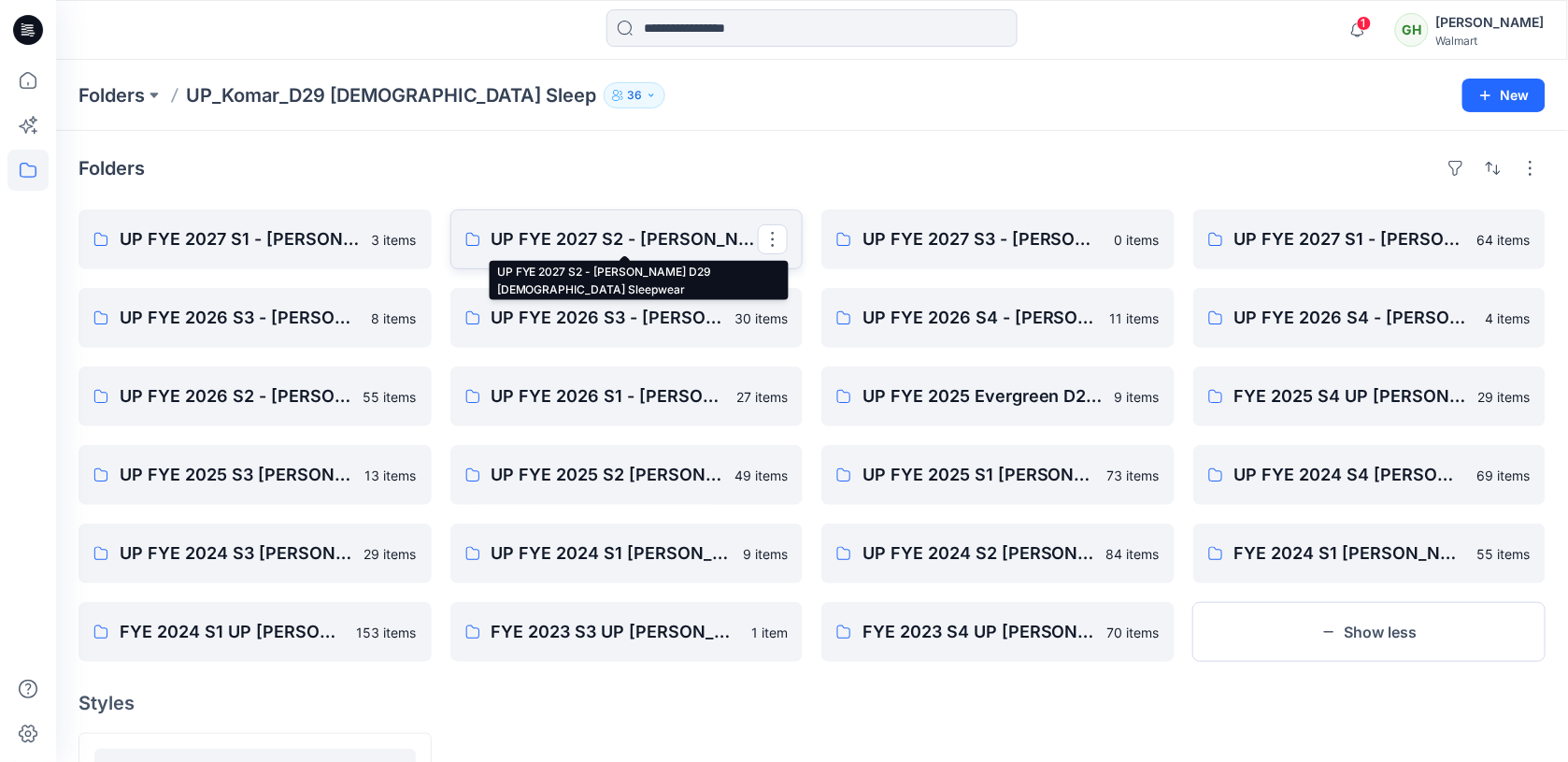
click at [611, 236] on p "UP FYE 2027 S2 - [PERSON_NAME] D29 [DEMOGRAPHIC_DATA] Sleepwear" at bounding box center [625, 239] width 268 height 26
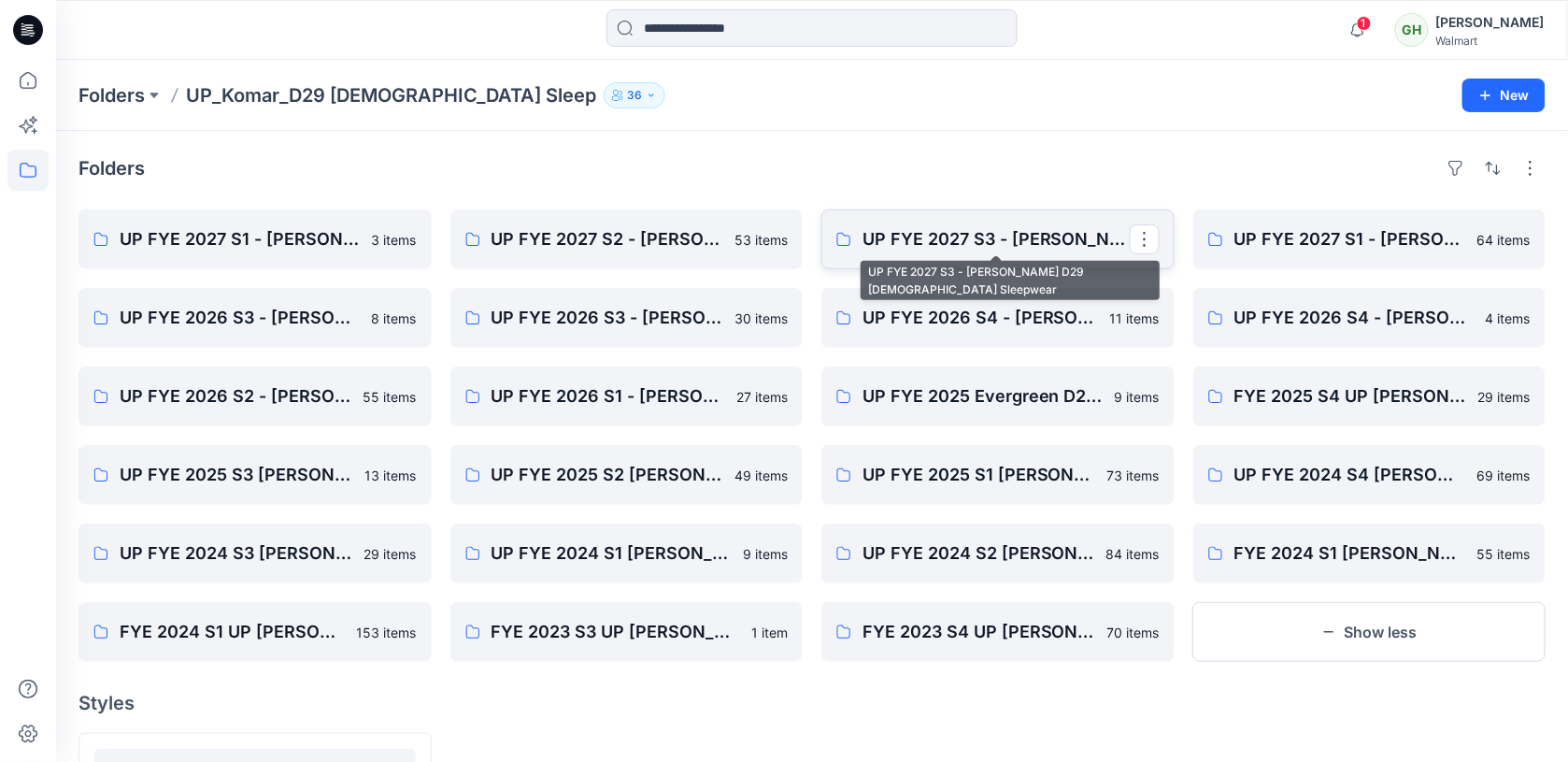
click at [970, 250] on p "UP FYE 2027 S3 - [PERSON_NAME] D29 [DEMOGRAPHIC_DATA] Sleepwear" at bounding box center [997, 239] width 268 height 26
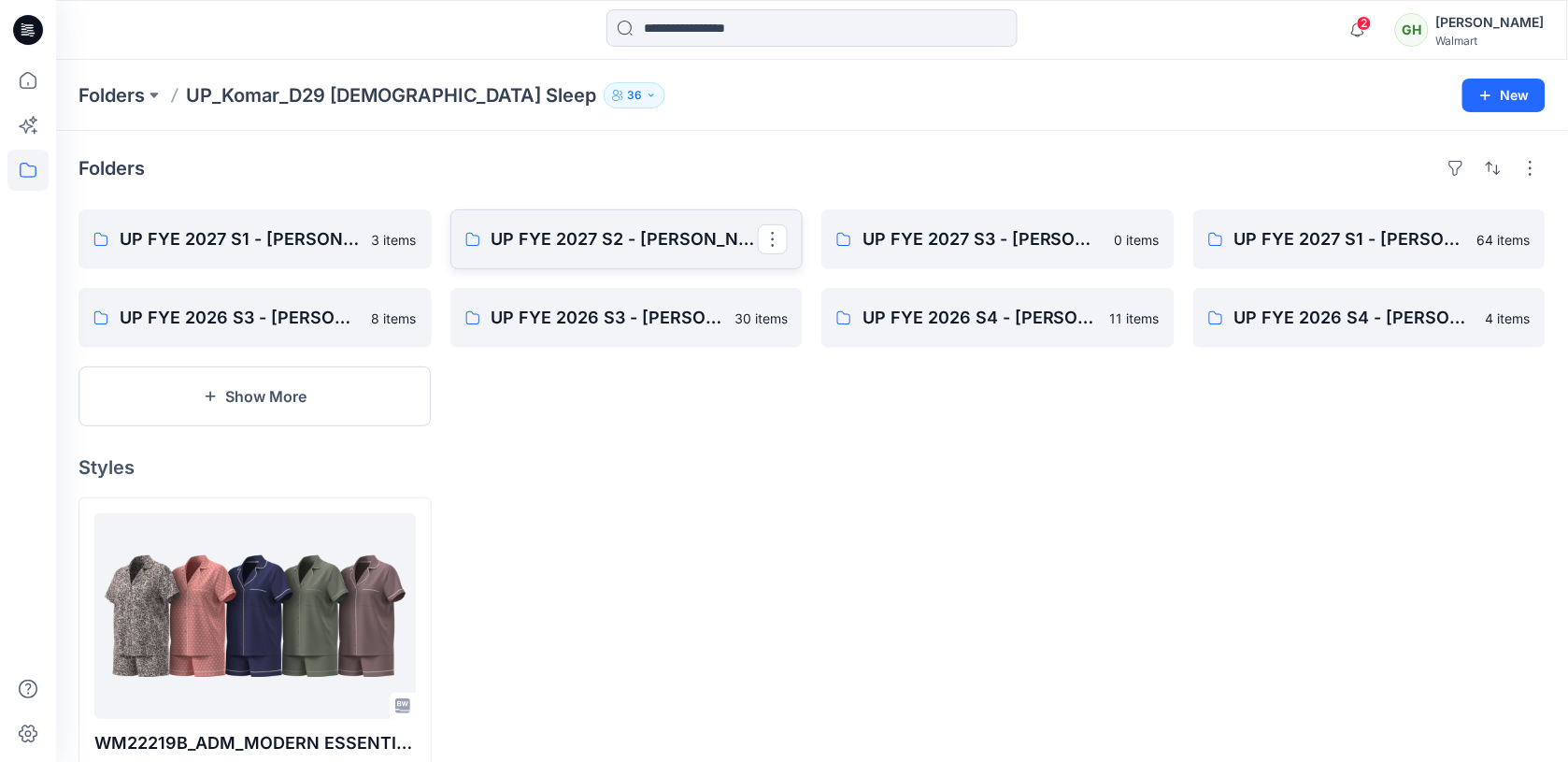
click at [561, 257] on link "UP FYE 2027 S2 - [PERSON_NAME] D29 [DEMOGRAPHIC_DATA] Sleepwear" at bounding box center [627, 239] width 353 height 60
click at [184, 238] on p "UP FYE 2027 S1 - [PERSON_NAME] - Final Approval Board" at bounding box center [253, 239] width 268 height 26
click at [981, 253] on link "UP FYE 2027 S3 - [PERSON_NAME] D29 [DEMOGRAPHIC_DATA] Sleepwear" at bounding box center [998, 239] width 353 height 60
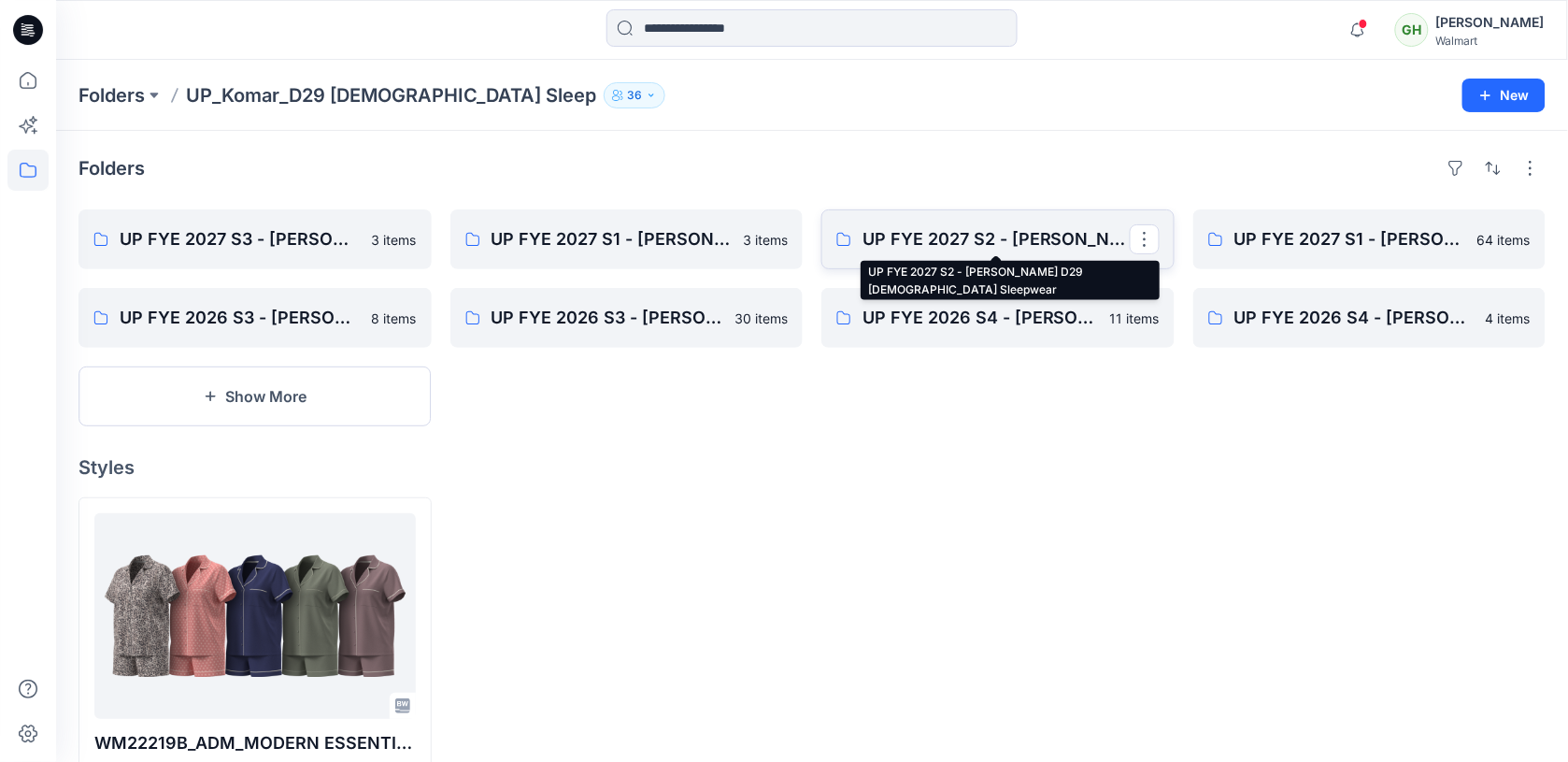
click at [1003, 236] on p "UP FYE 2027 S2 - [PERSON_NAME] D29 [DEMOGRAPHIC_DATA] Sleepwear" at bounding box center [997, 239] width 268 height 26
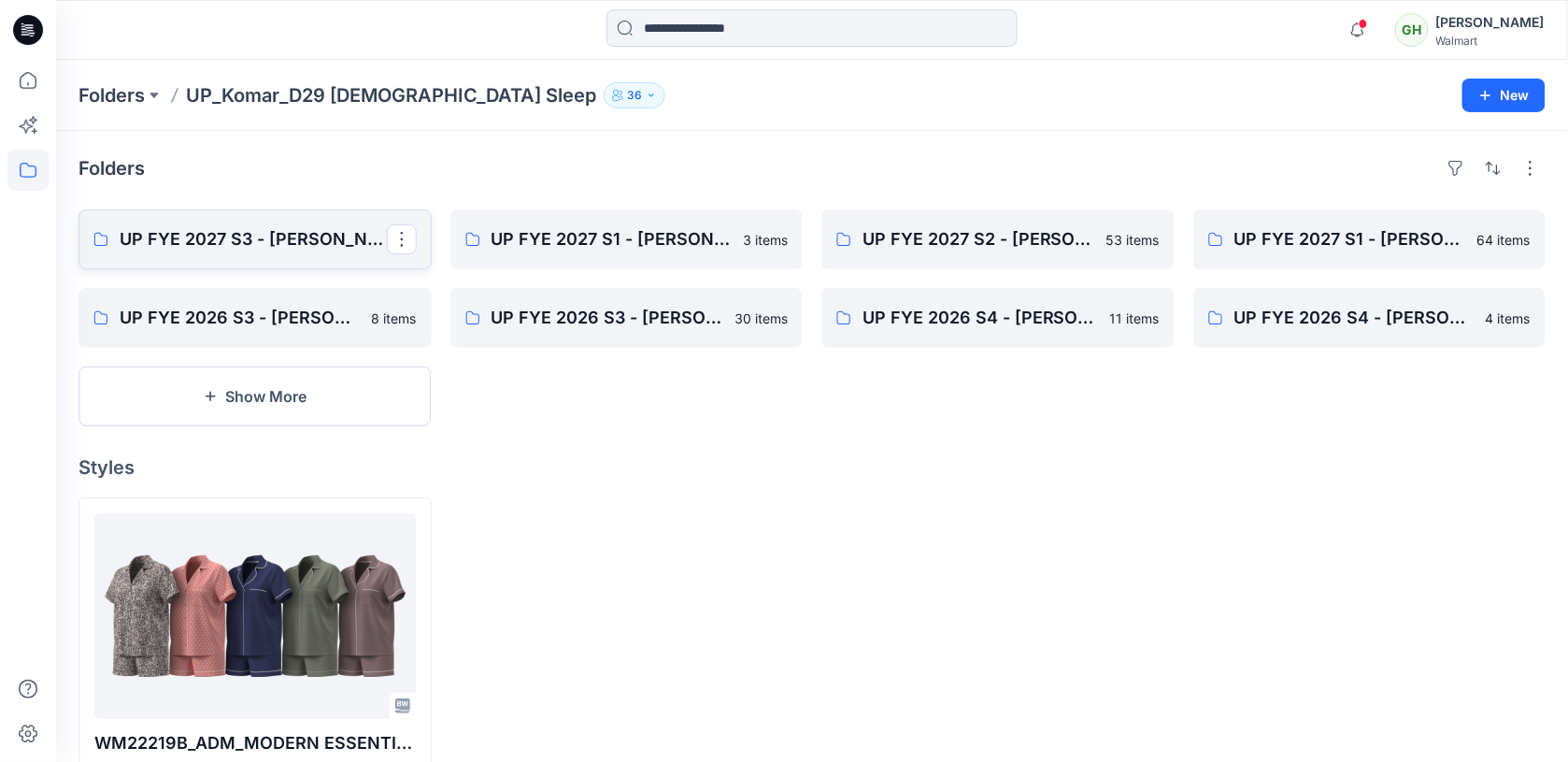
click at [326, 249] on p "UP FYE 2027 S3 - [PERSON_NAME] D29 [DEMOGRAPHIC_DATA] Sleepwear" at bounding box center [253, 239] width 268 height 26
click at [2, 25] on div at bounding box center [28, 30] width 60 height 60
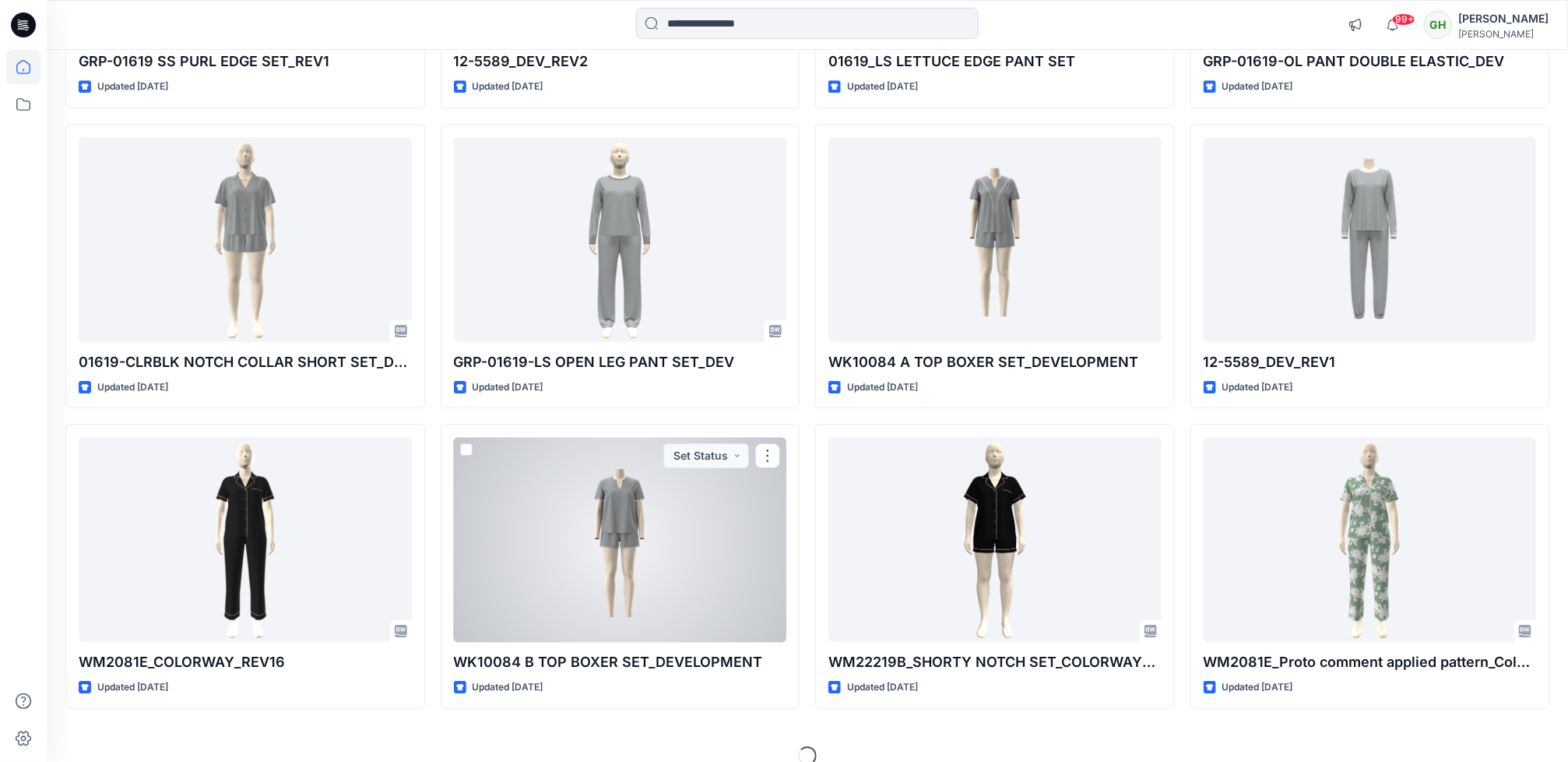
scroll to position [5832, 0]
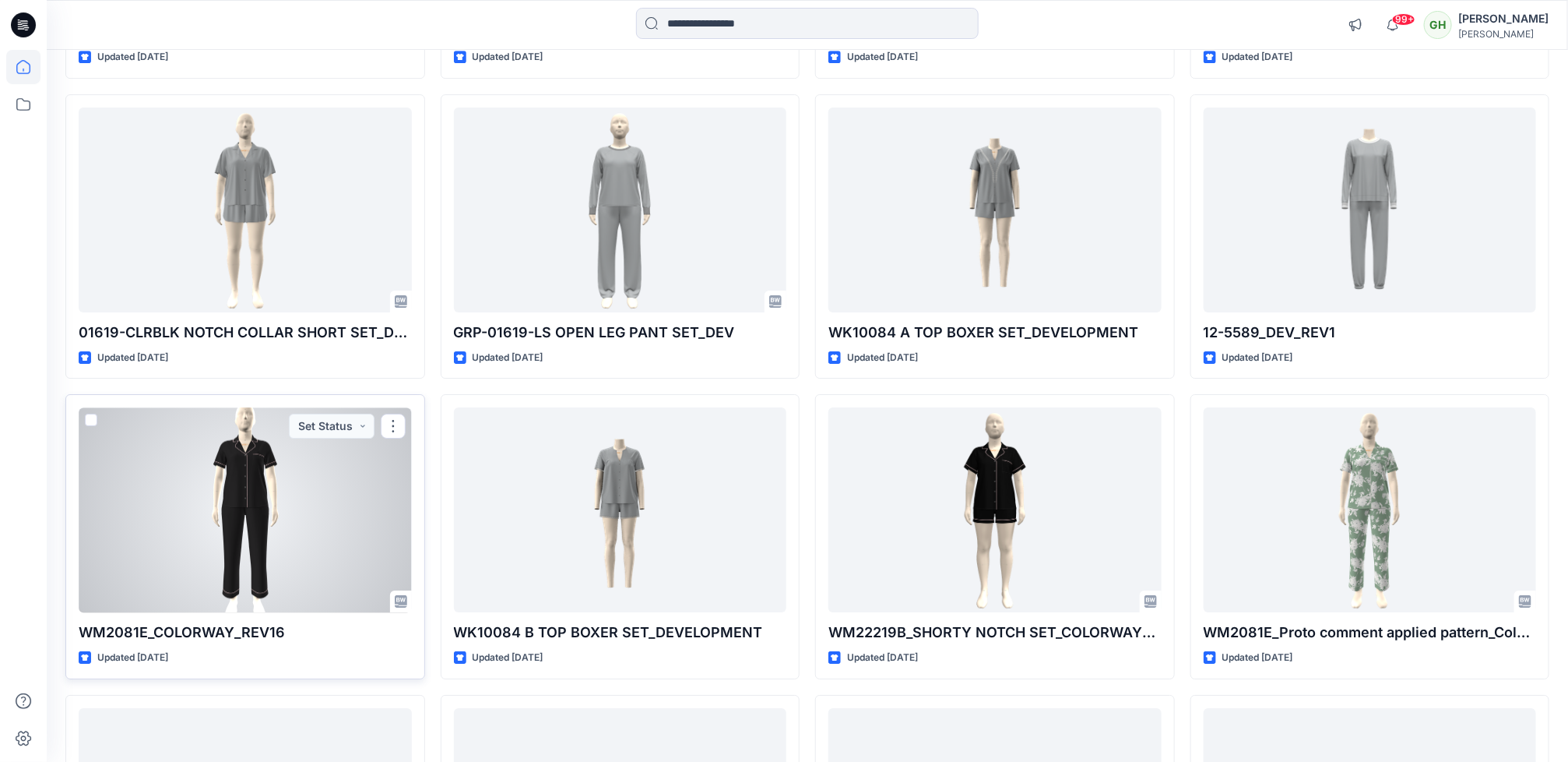
click at [113, 524] on div at bounding box center [245, 509] width 333 height 205
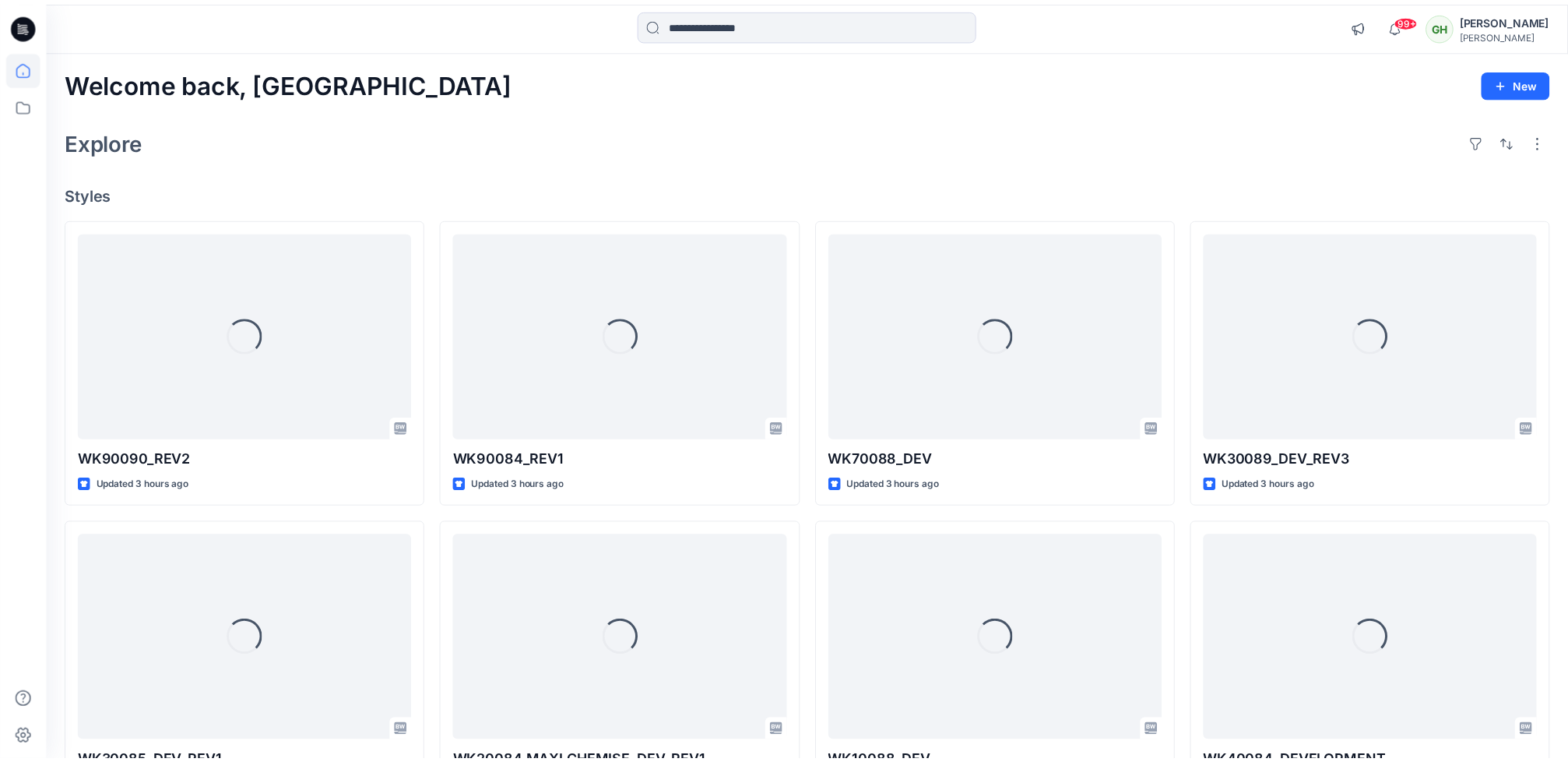
scroll to position [5832, 0]
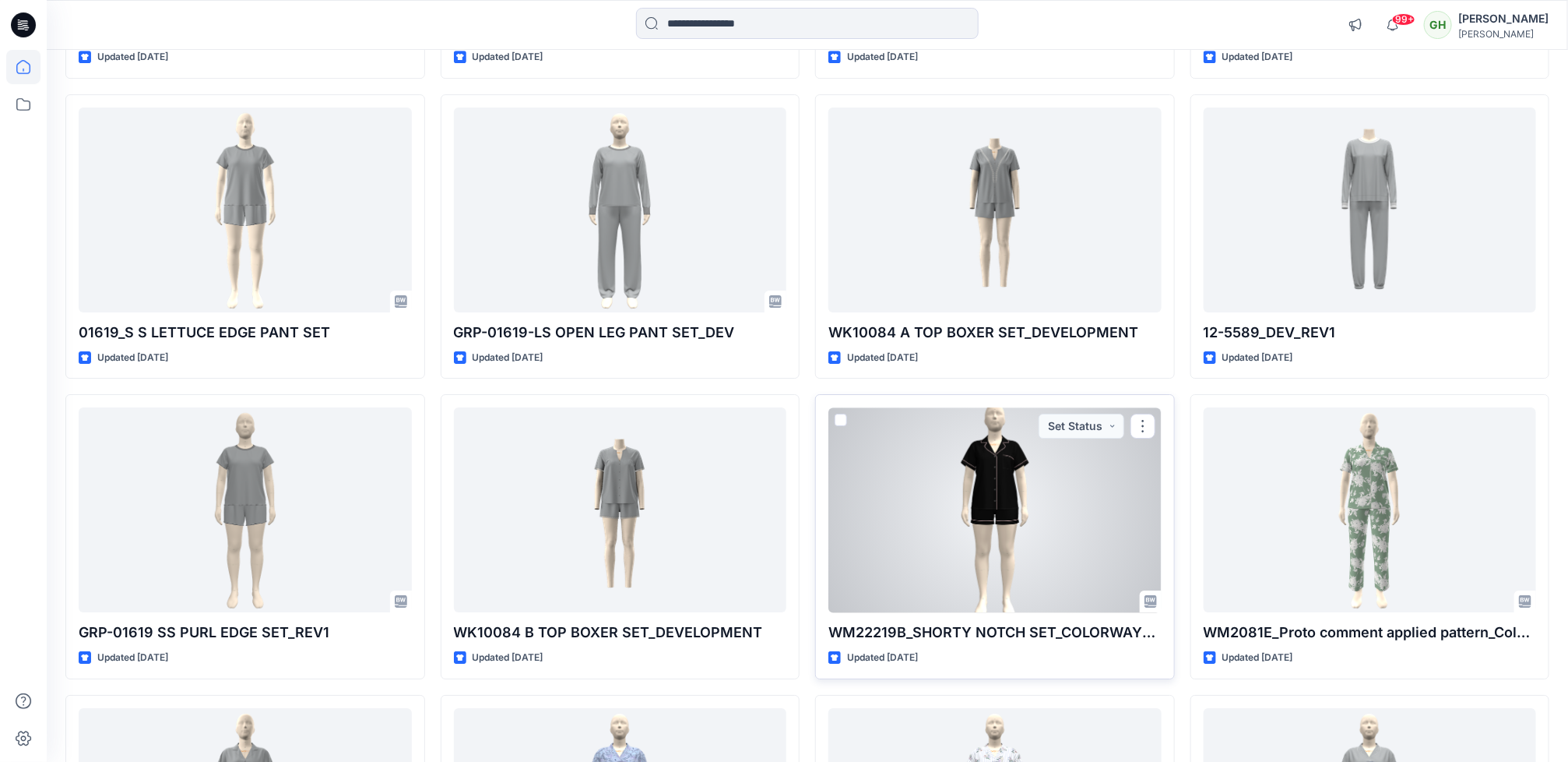
click at [1005, 577] on div at bounding box center [994, 509] width 333 height 205
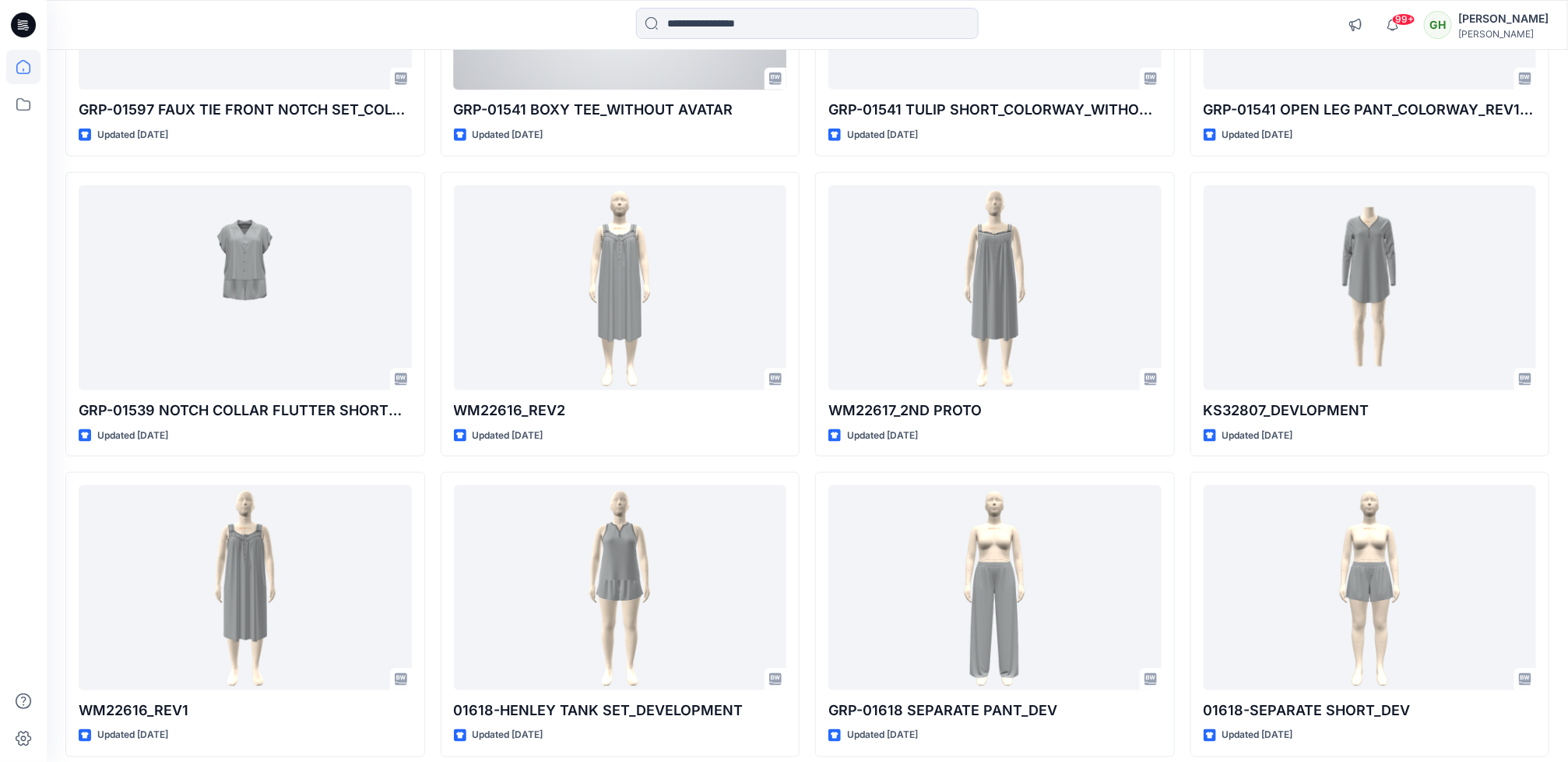
scroll to position [10343, 0]
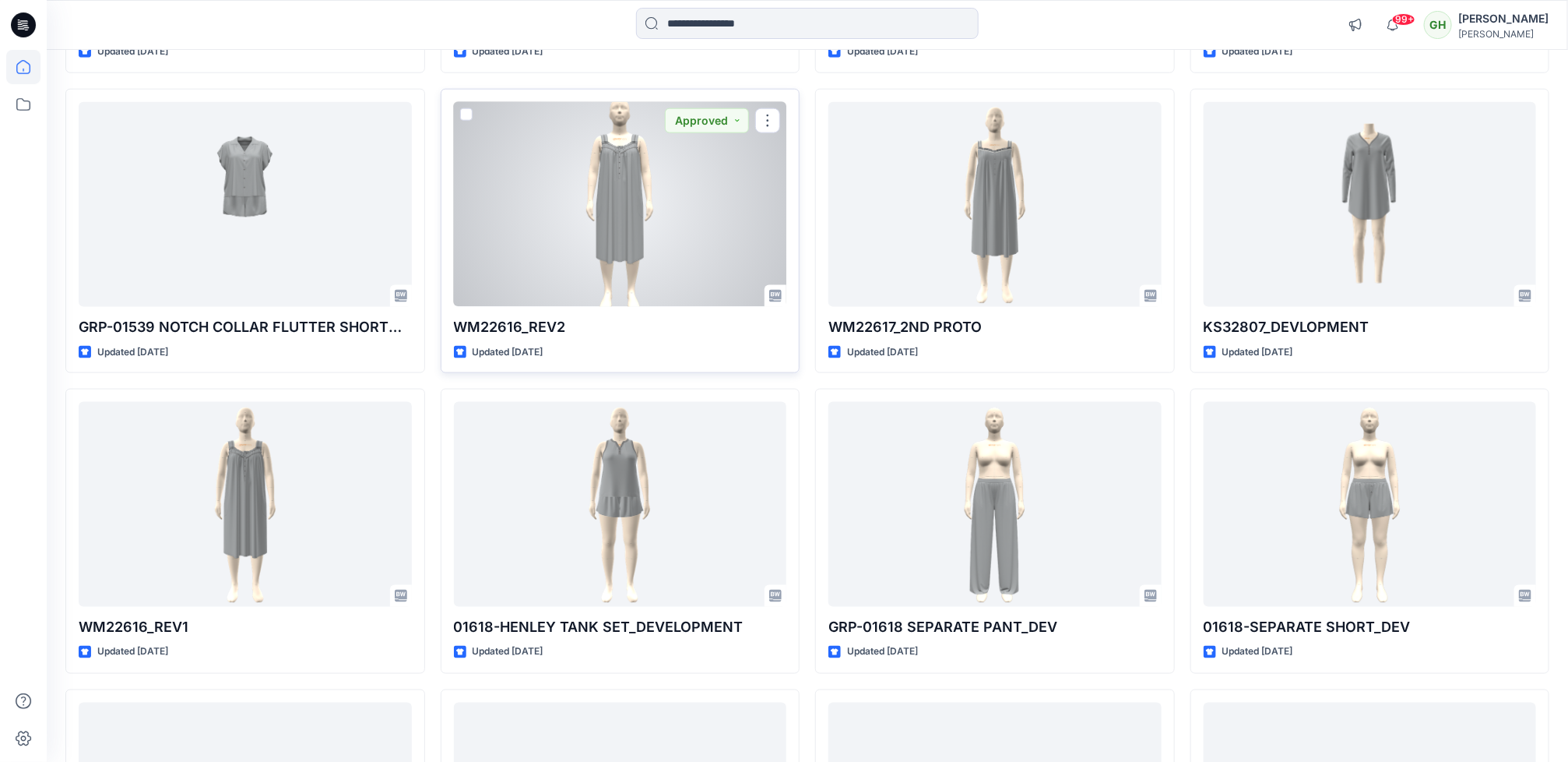
click at [610, 260] on div at bounding box center [620, 204] width 333 height 205
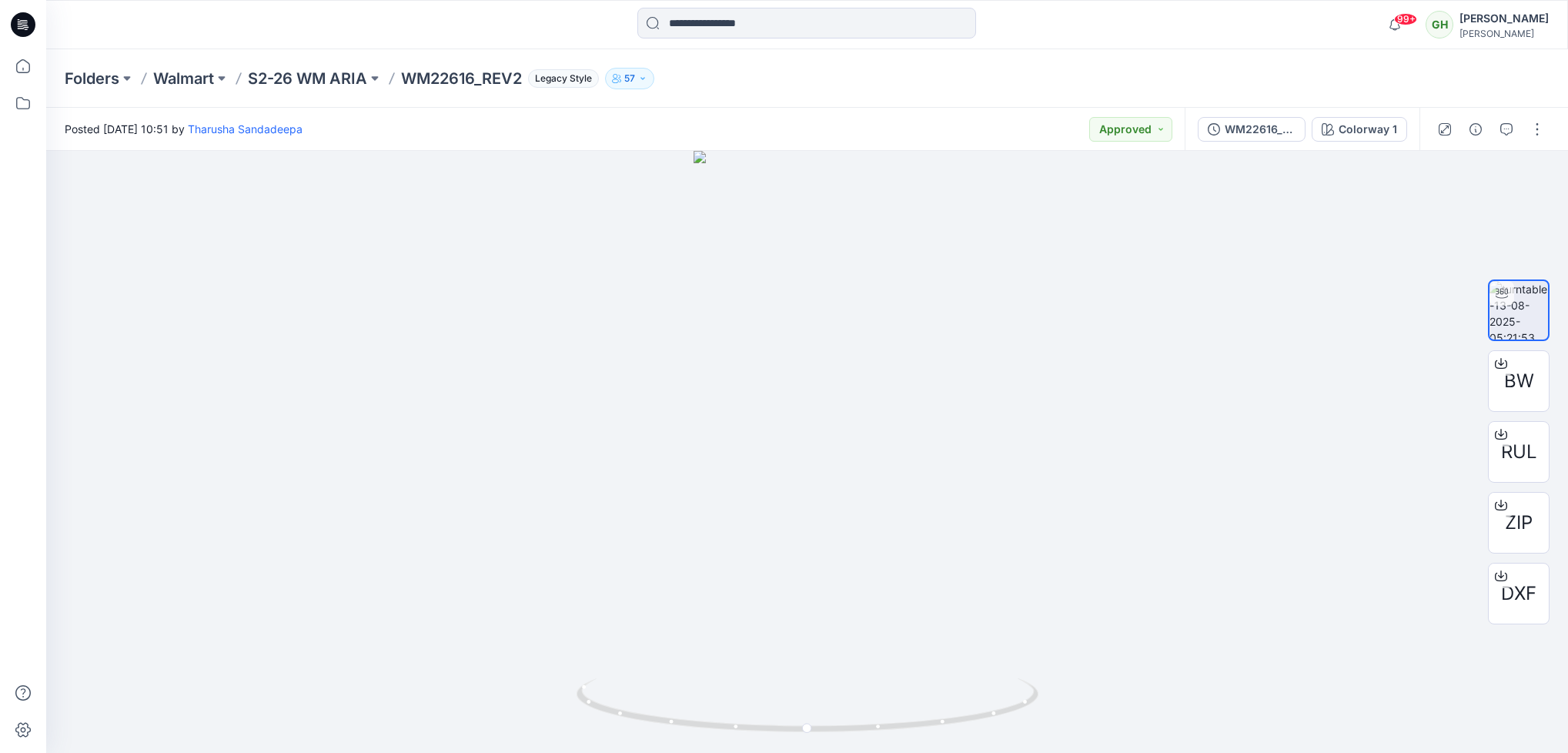
click at [25, 21] on icon at bounding box center [23, 25] width 25 height 25
